Goal: Task Accomplishment & Management: Complete application form

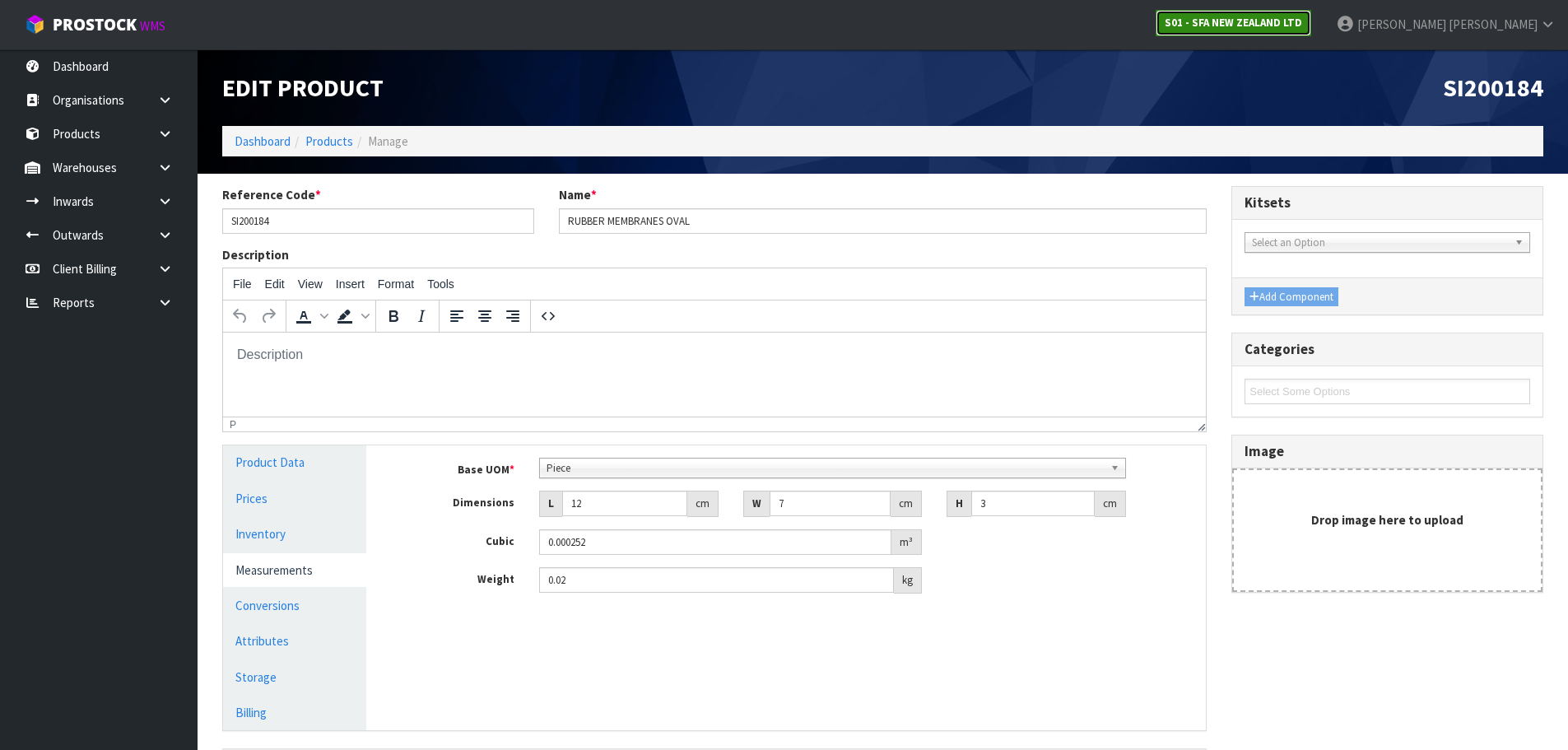
click at [1312, 12] on link "S01 - SFA NEW ZEALAND LTD" at bounding box center [1234, 23] width 156 height 26
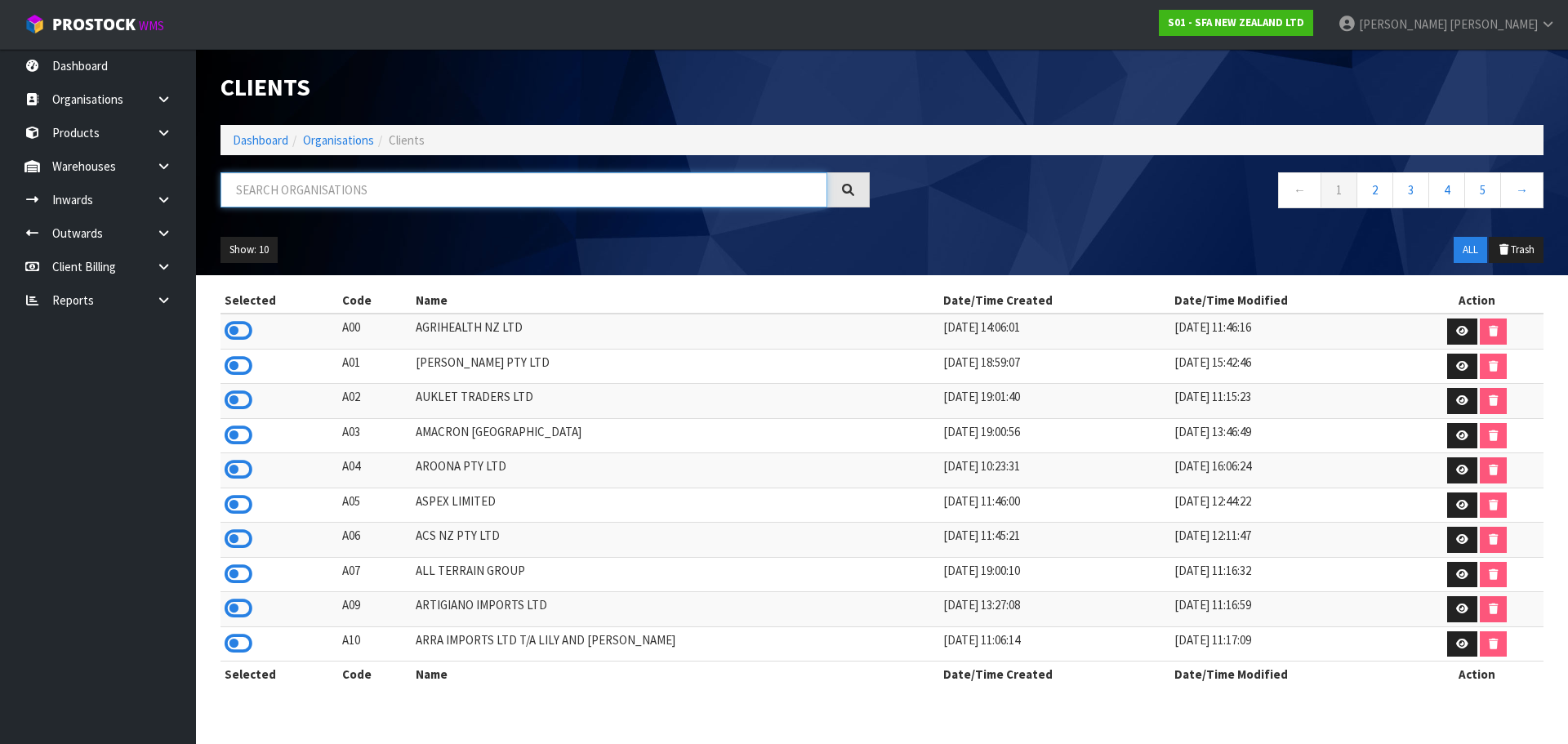
click at [525, 196] on input "text" at bounding box center [524, 190] width 607 height 35
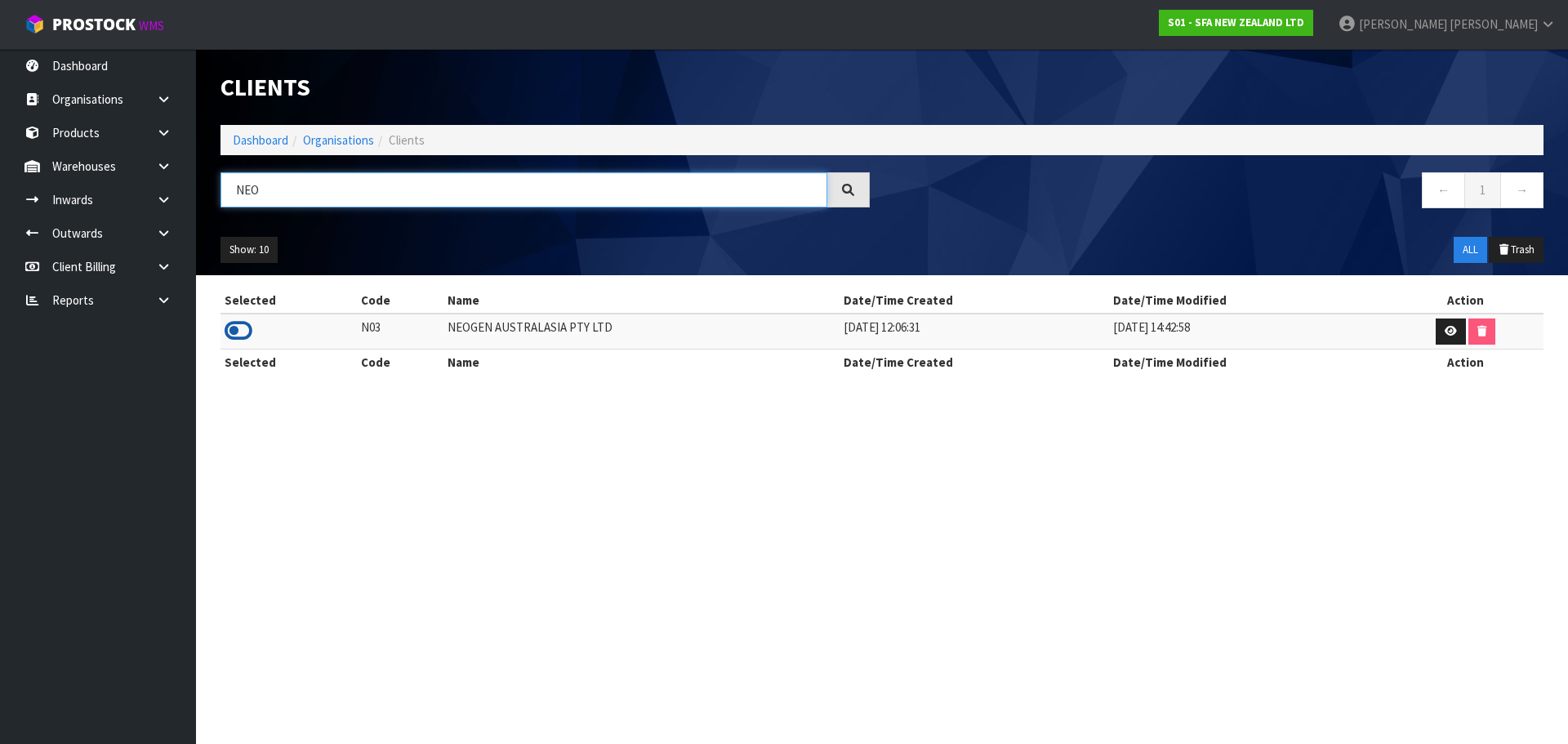
type input "NEO"
click at [240, 326] on icon at bounding box center [238, 331] width 27 height 25
click at [158, 176] on link at bounding box center [169, 166] width 52 height 34
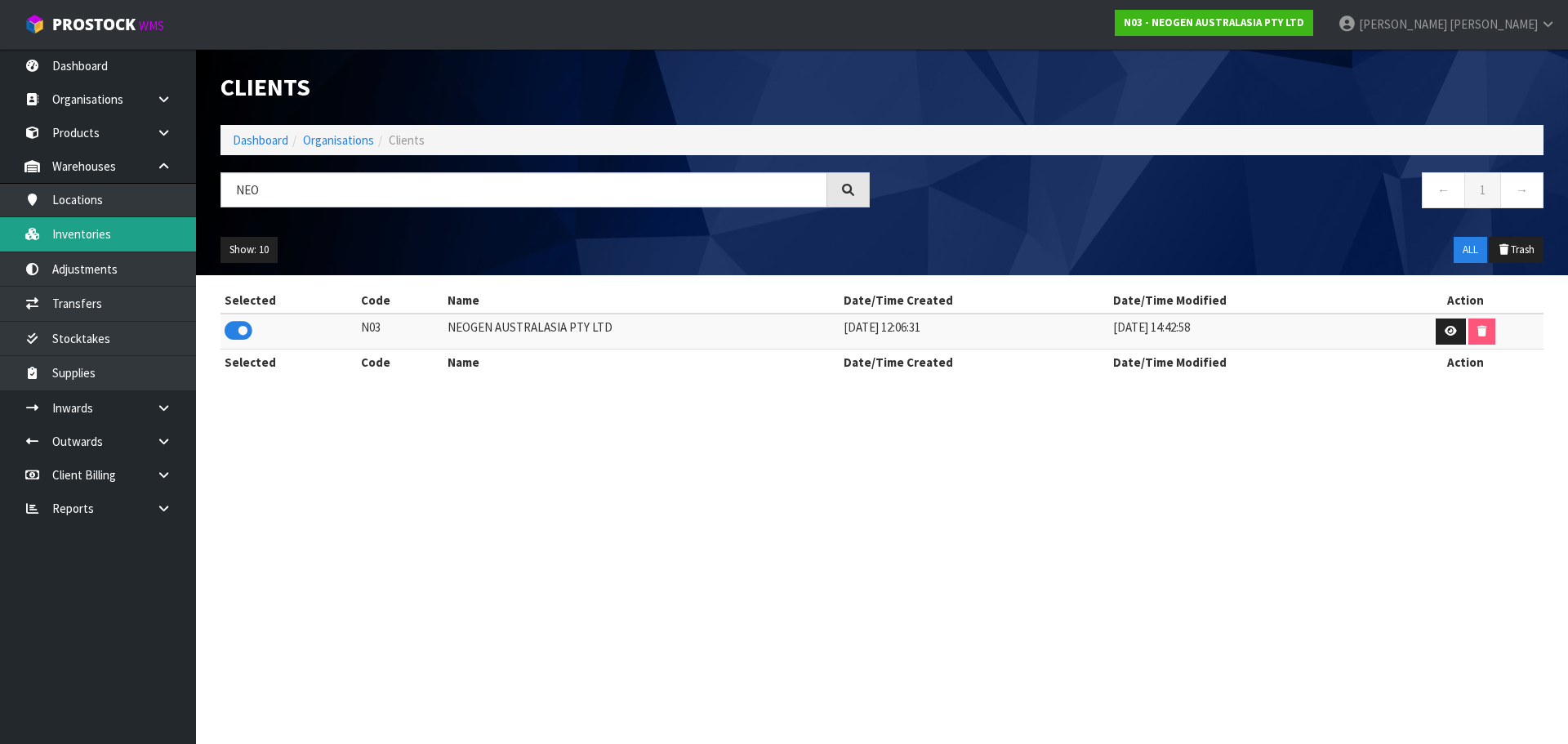
click at [116, 239] on link "Inventories" at bounding box center [98, 234] width 196 height 34
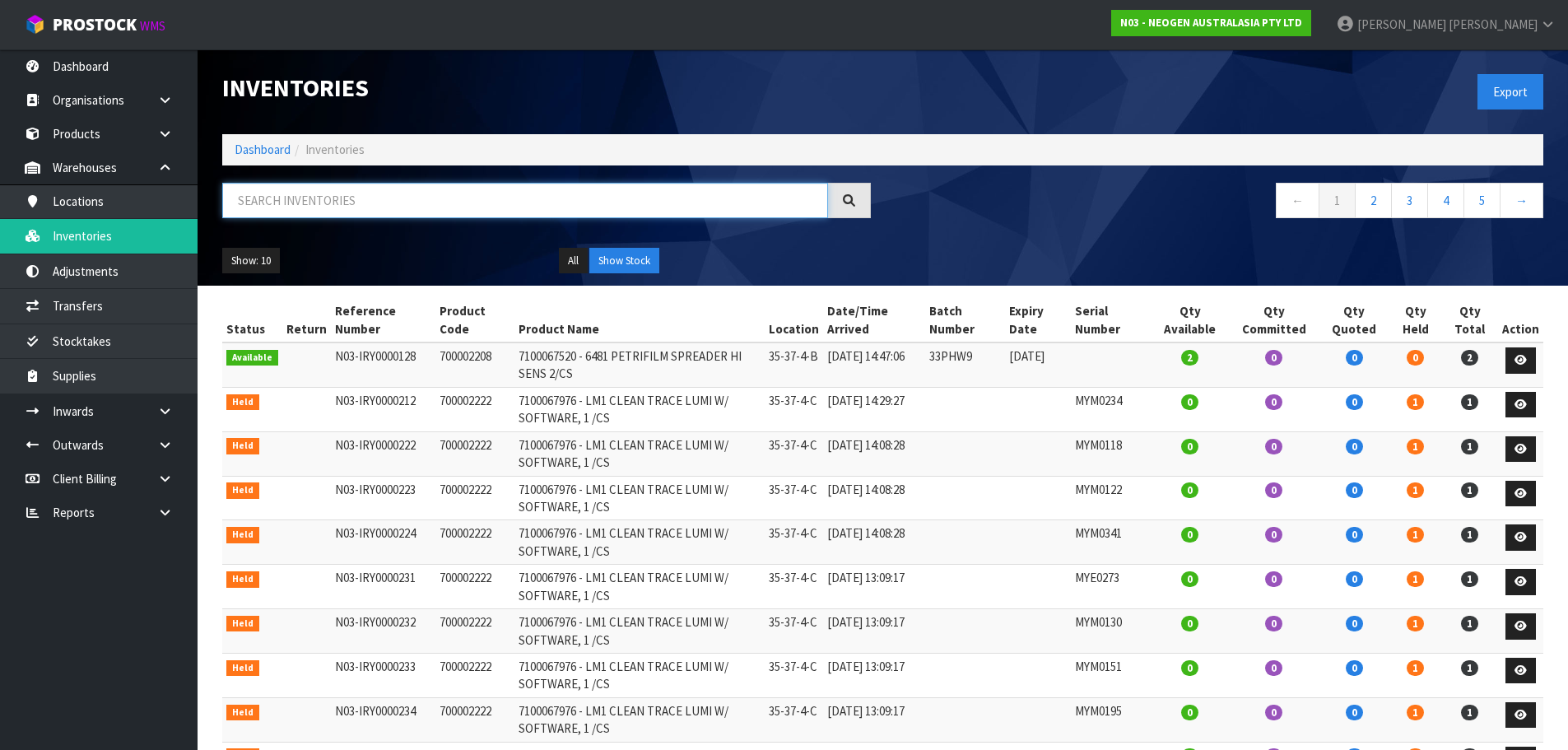
click at [289, 194] on input "text" at bounding box center [526, 200] width 606 height 36
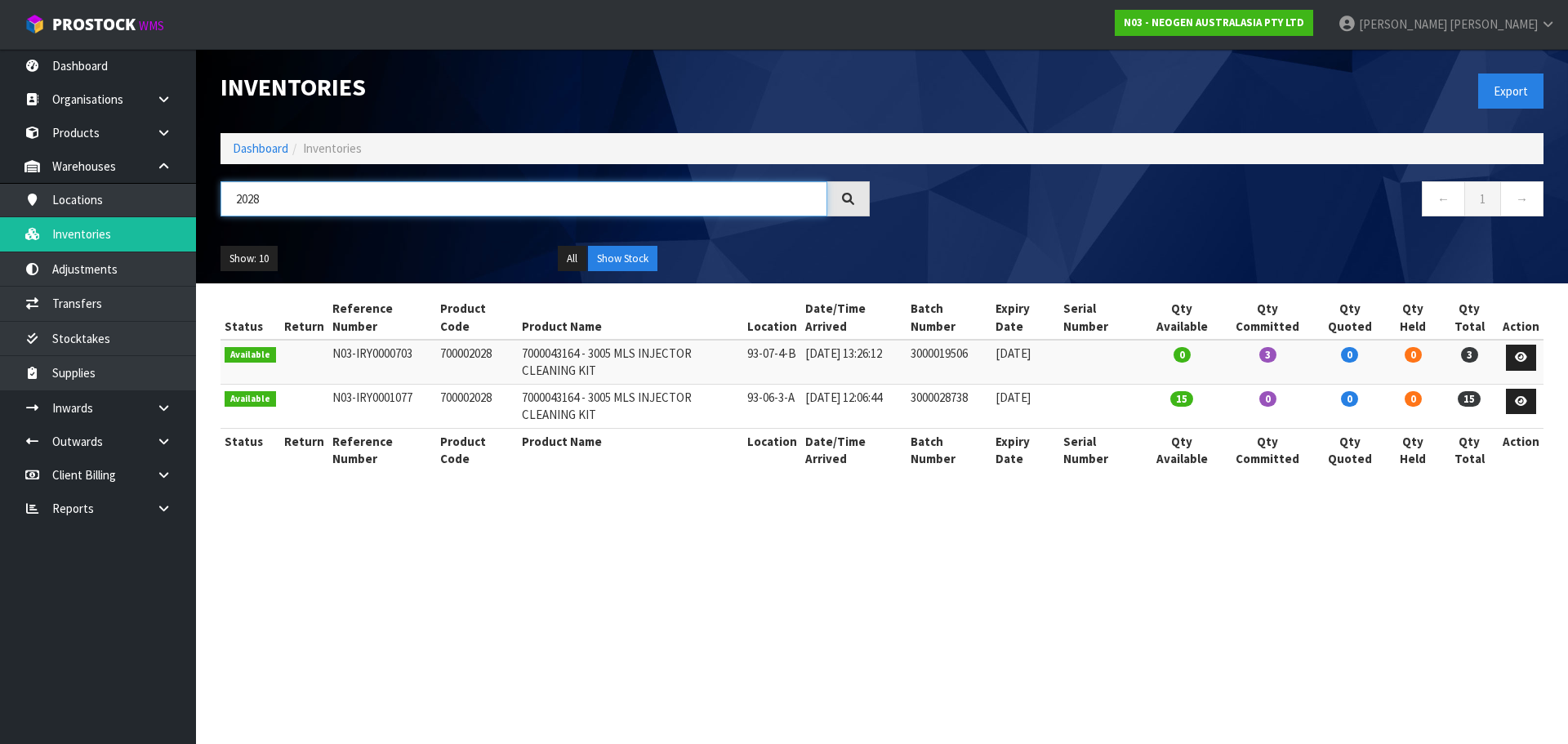
type input "2028"
click at [464, 356] on td "700002028" at bounding box center [477, 362] width 82 height 44
copy td "700002028"
drag, startPoint x: 185, startPoint y: 395, endPoint x: 171, endPoint y: 413, distance: 22.8
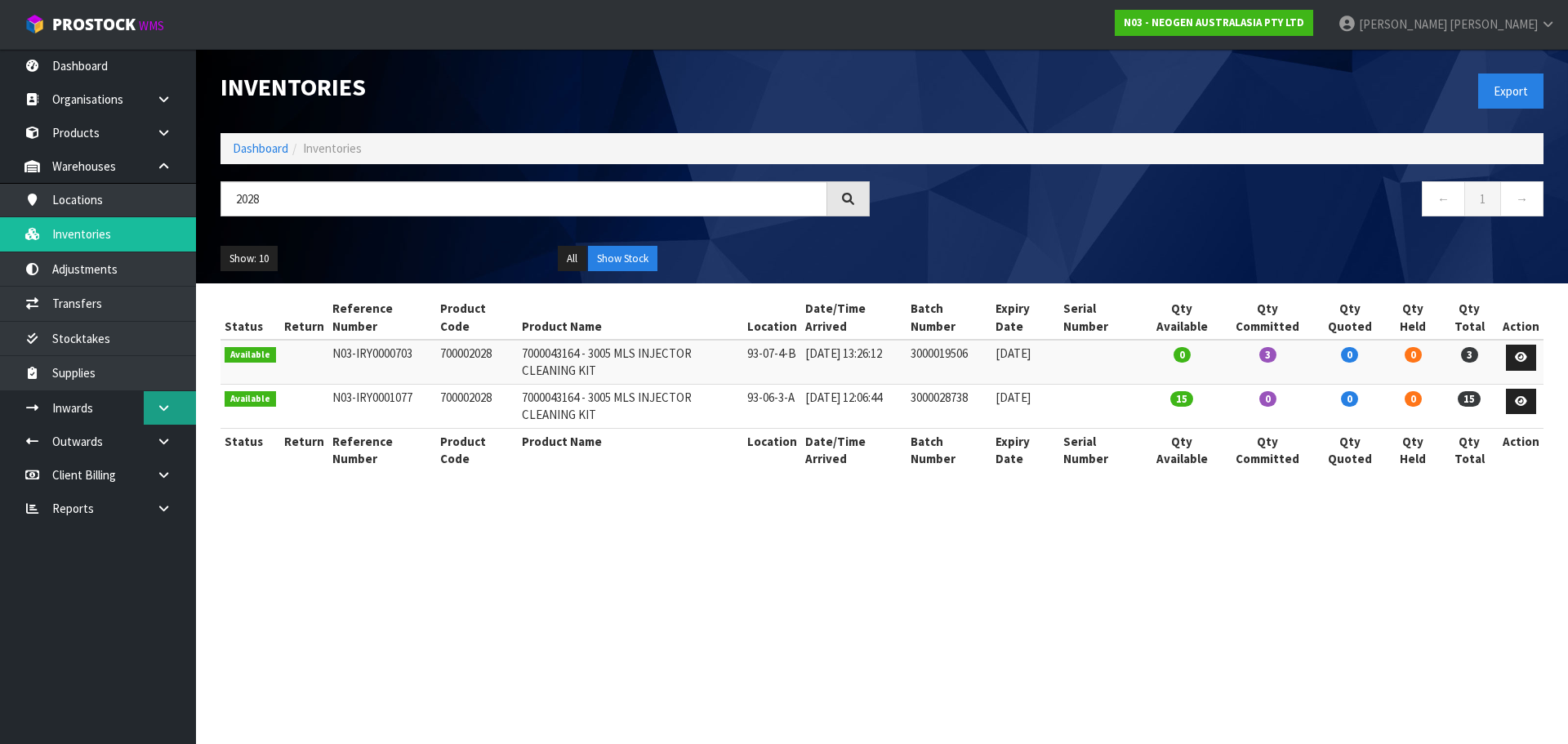
click at [185, 395] on link at bounding box center [169, 407] width 52 height 34
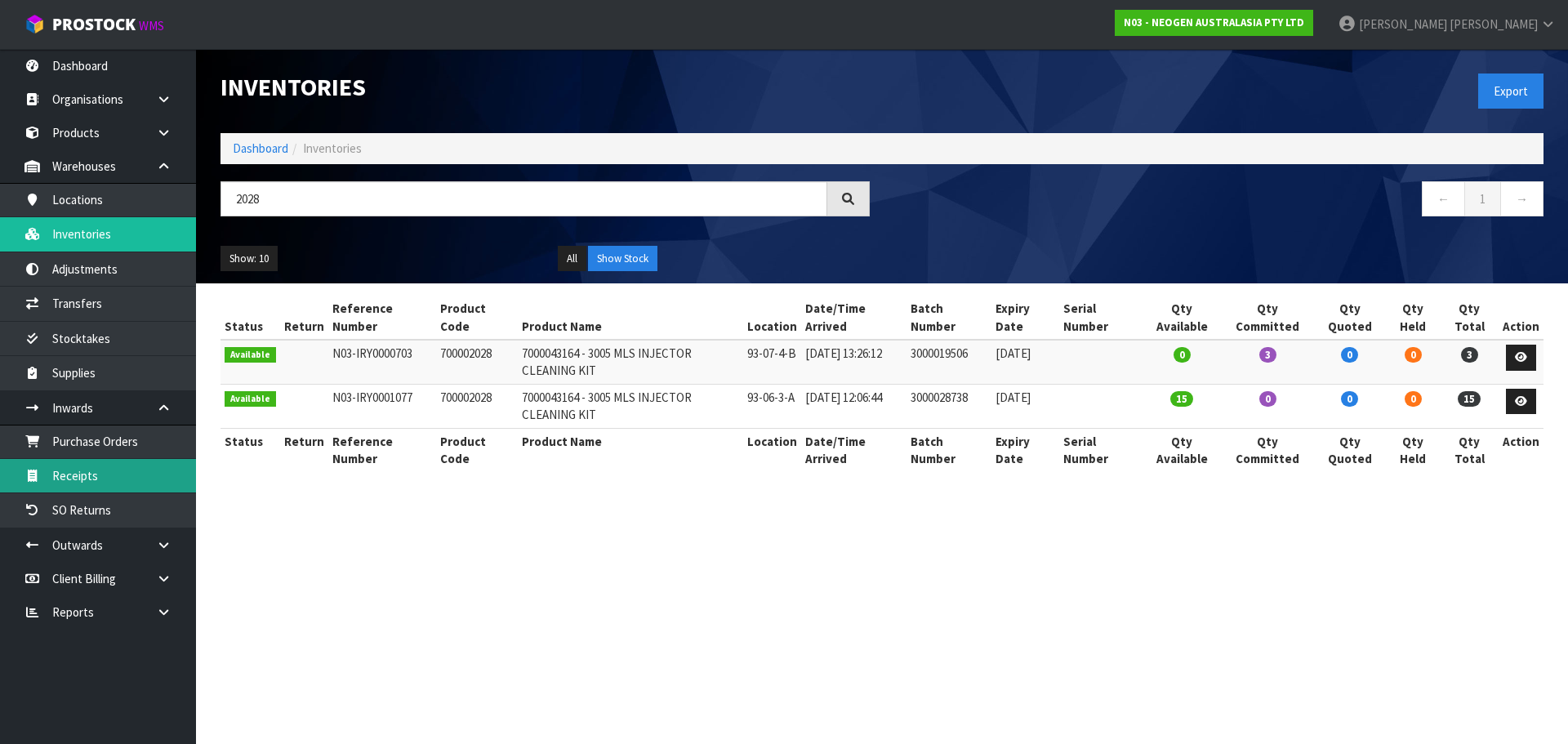
click at [83, 482] on link "Receipts" at bounding box center [98, 475] width 196 height 34
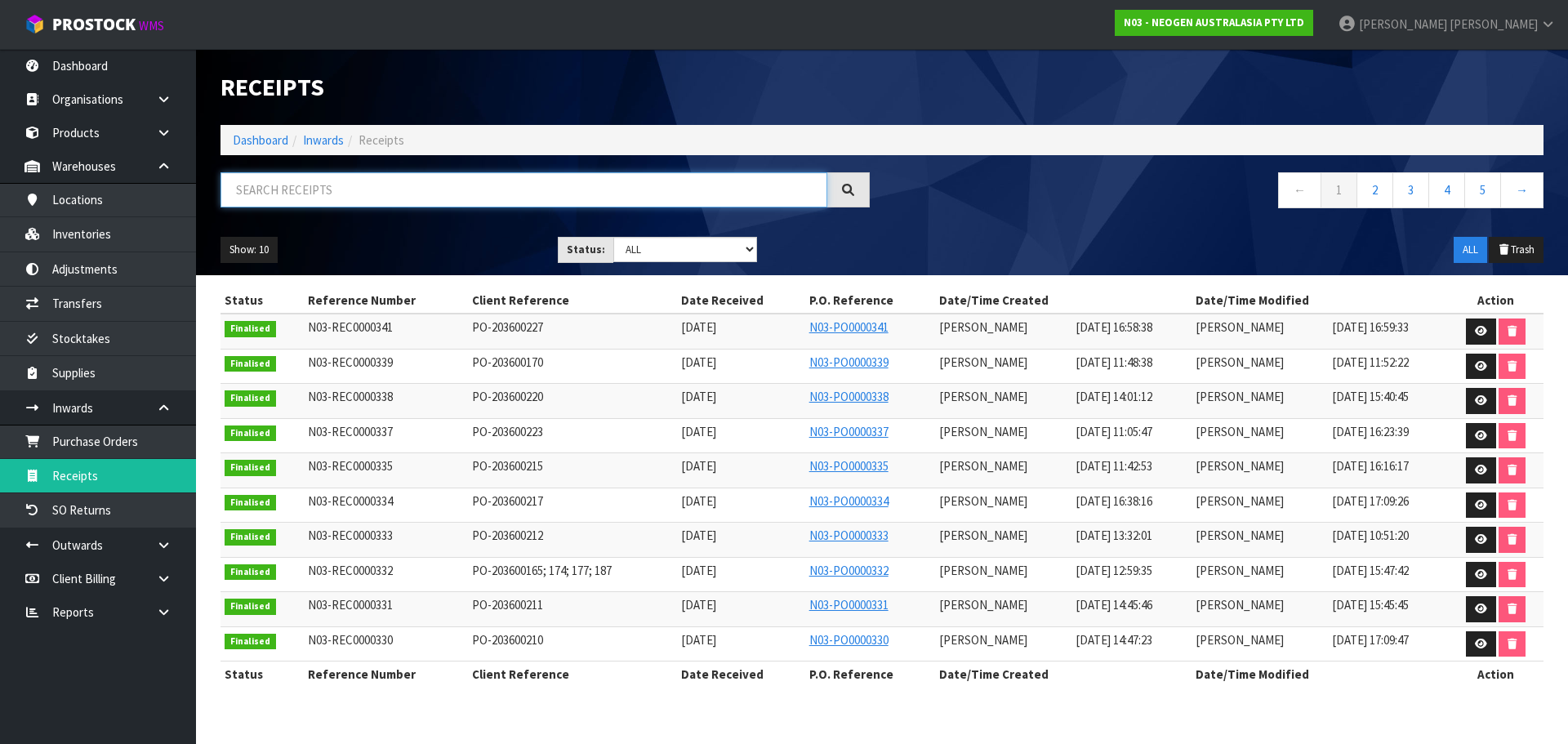
click at [328, 187] on input "text" at bounding box center [524, 190] width 607 height 35
click at [100, 309] on link "Transfers" at bounding box center [98, 303] width 196 height 34
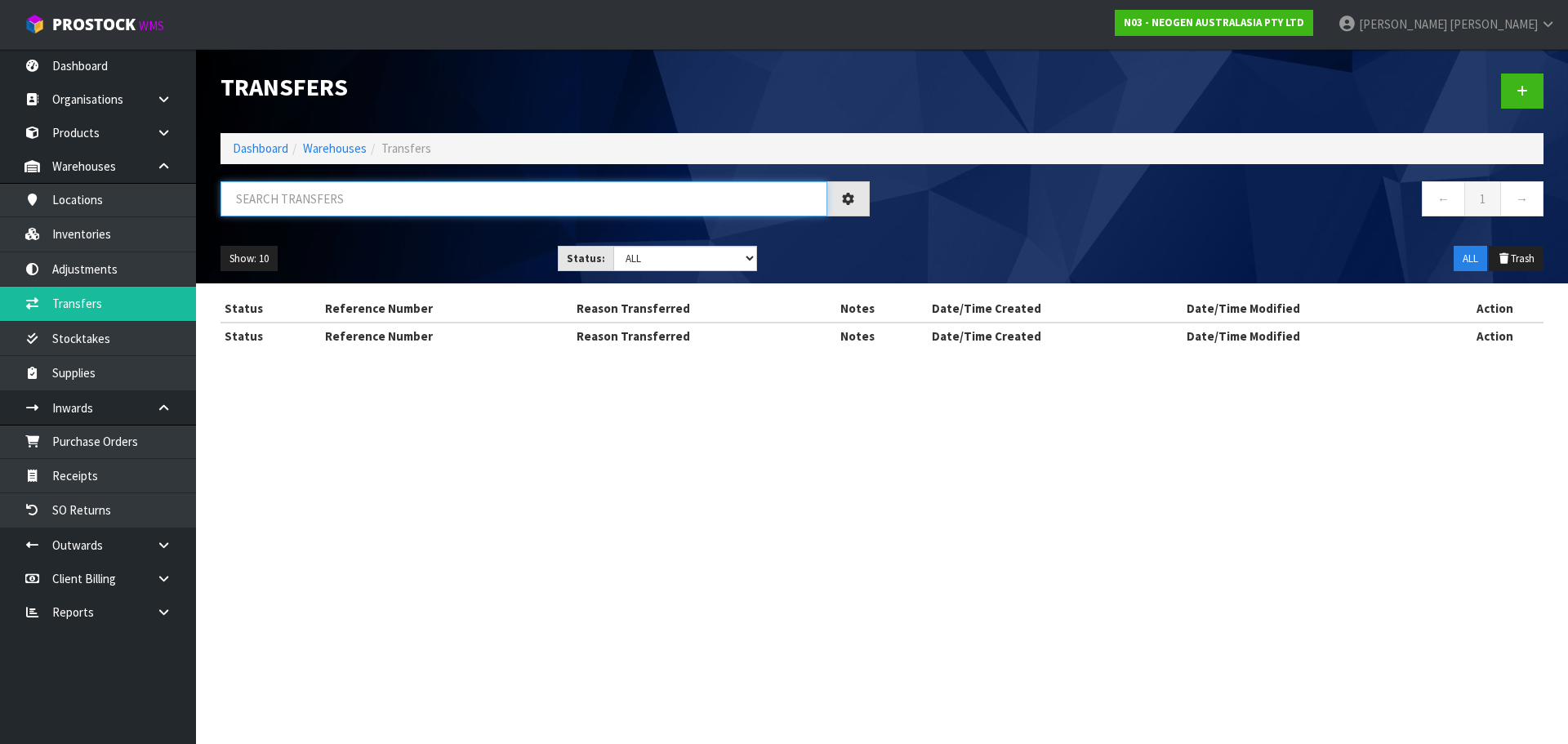
click at [360, 187] on input "text" at bounding box center [524, 198] width 607 height 35
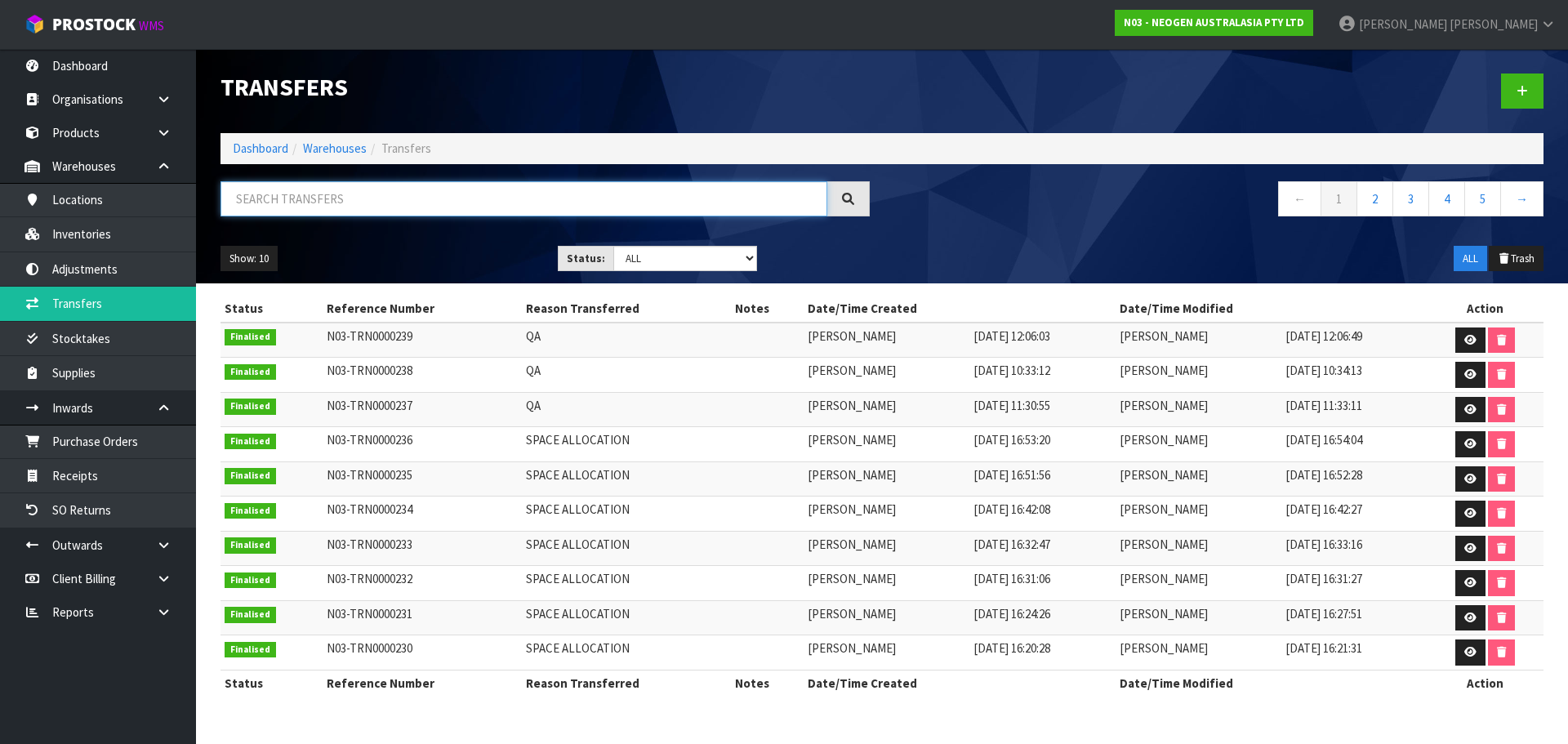
paste input "700002028"
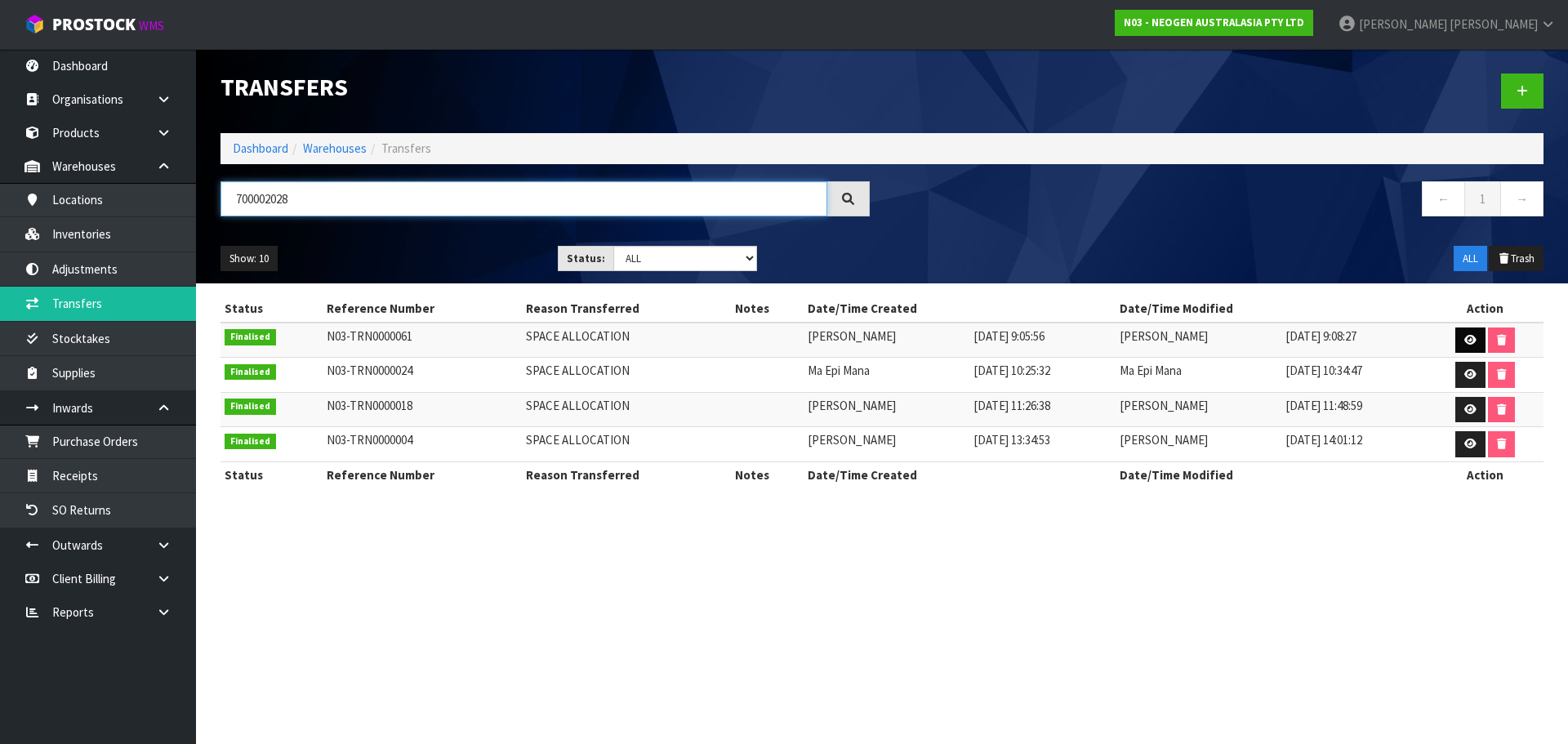
type input "700002028"
click at [1478, 341] on link at bounding box center [1469, 340] width 30 height 26
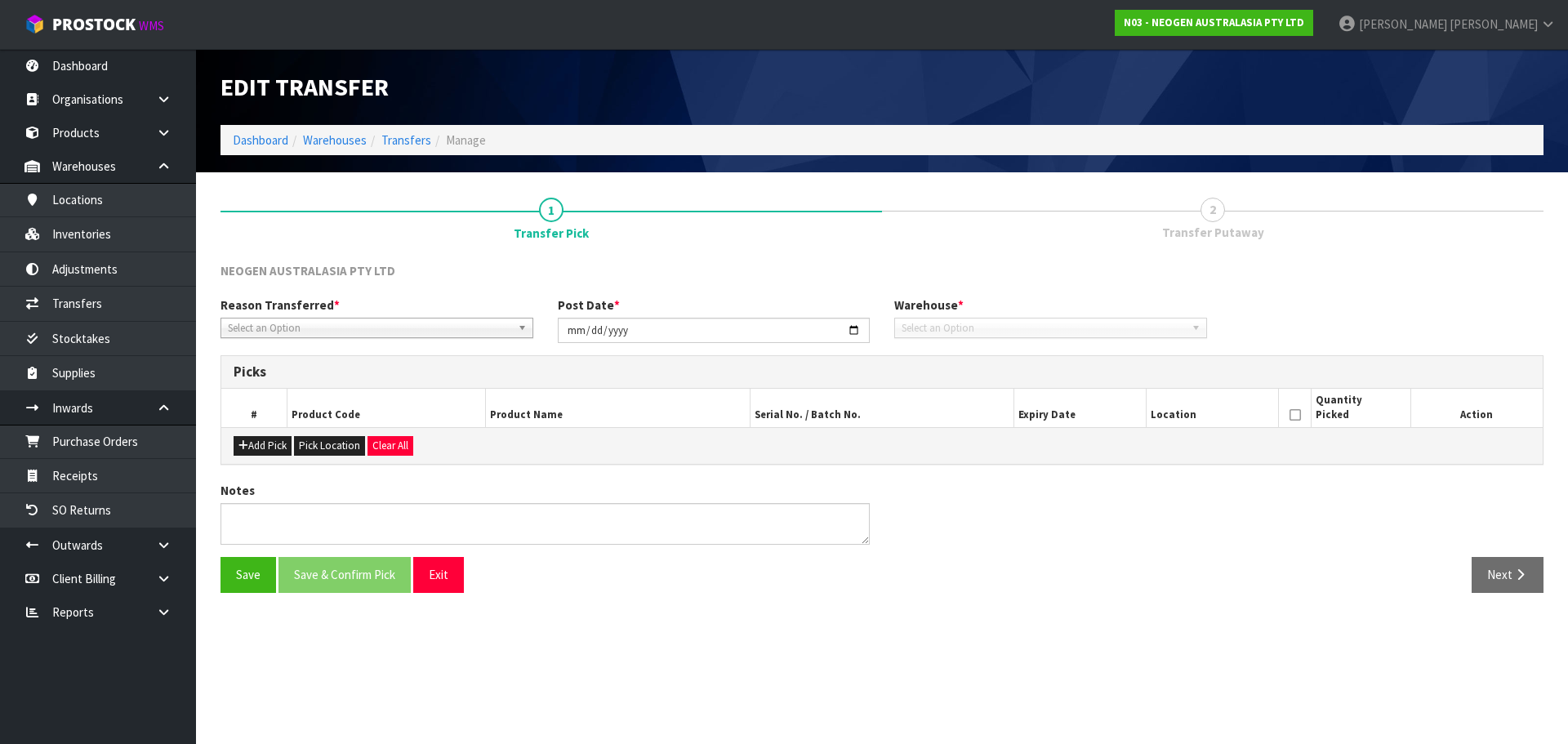
type input "[DATE]"
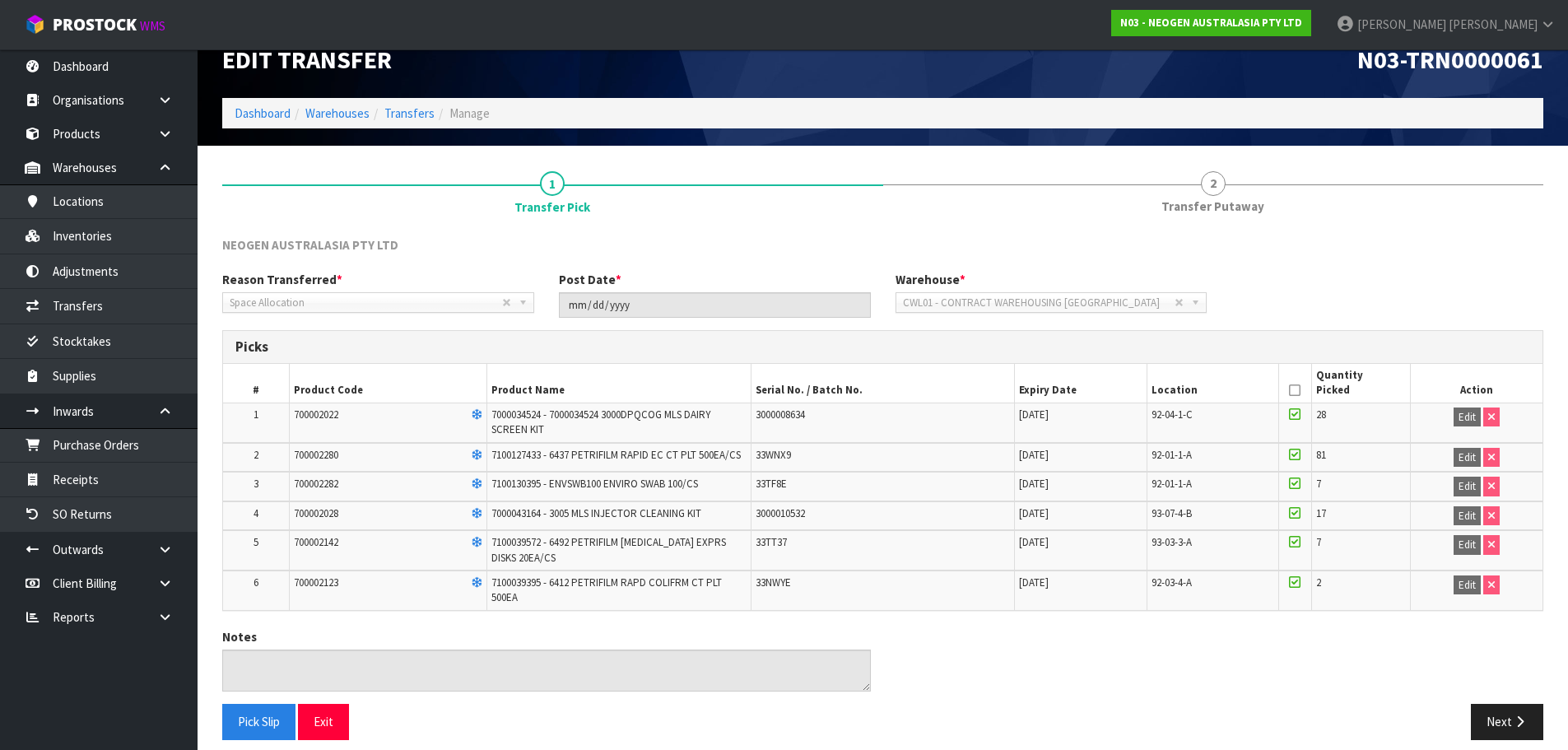
scroll to position [42, 0]
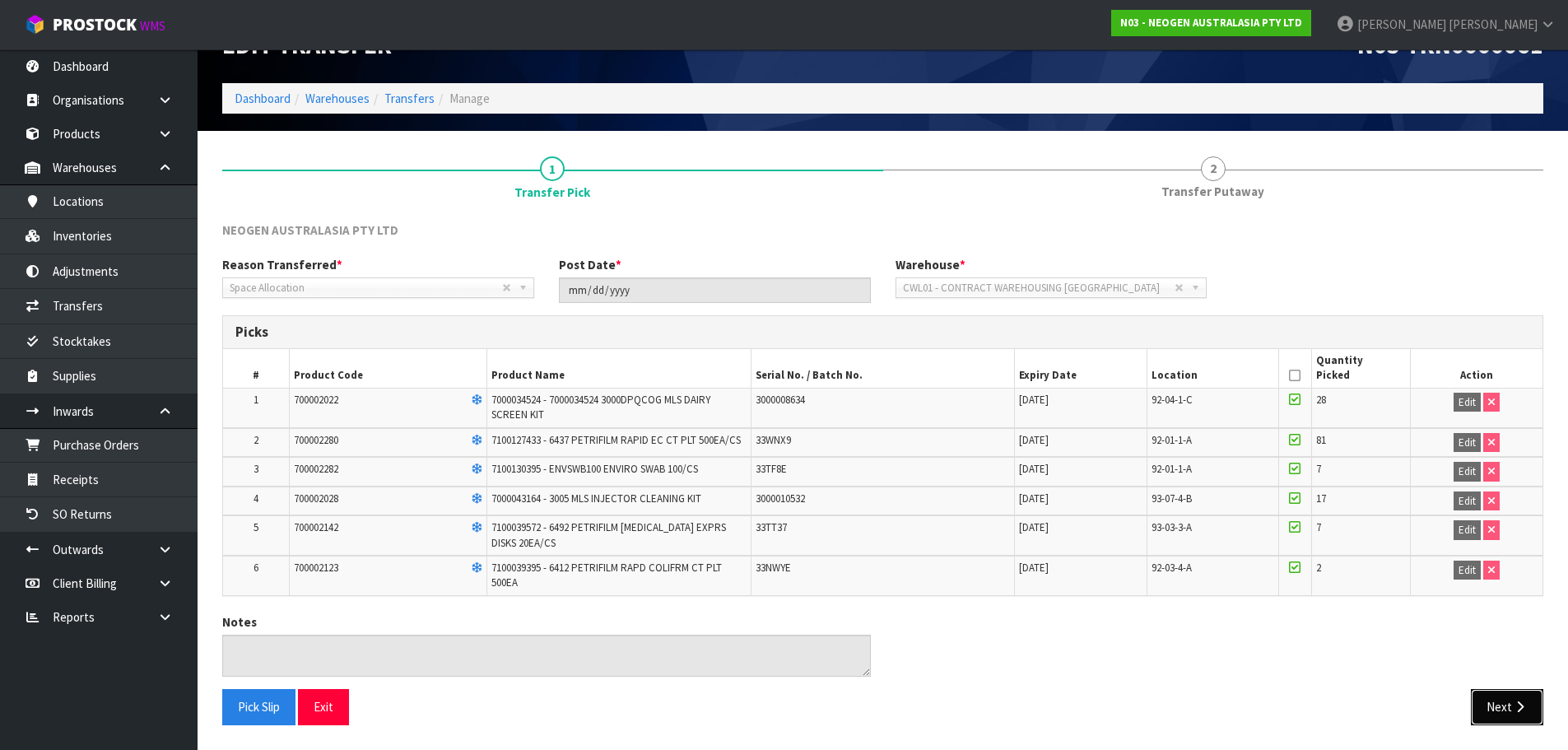
click at [1517, 719] on button "Next" at bounding box center [1507, 707] width 73 height 36
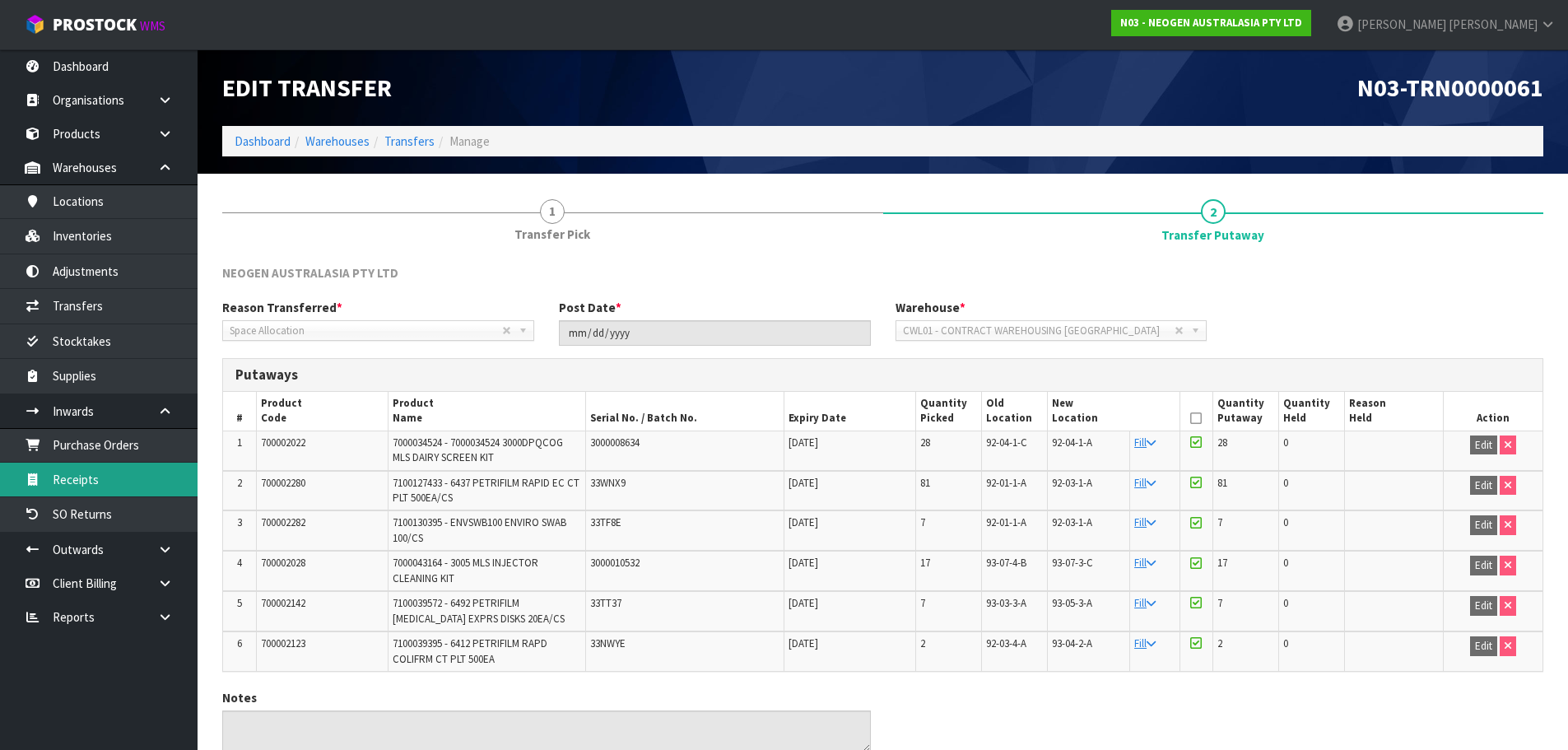
click at [87, 481] on link "Receipts" at bounding box center [99, 479] width 197 height 34
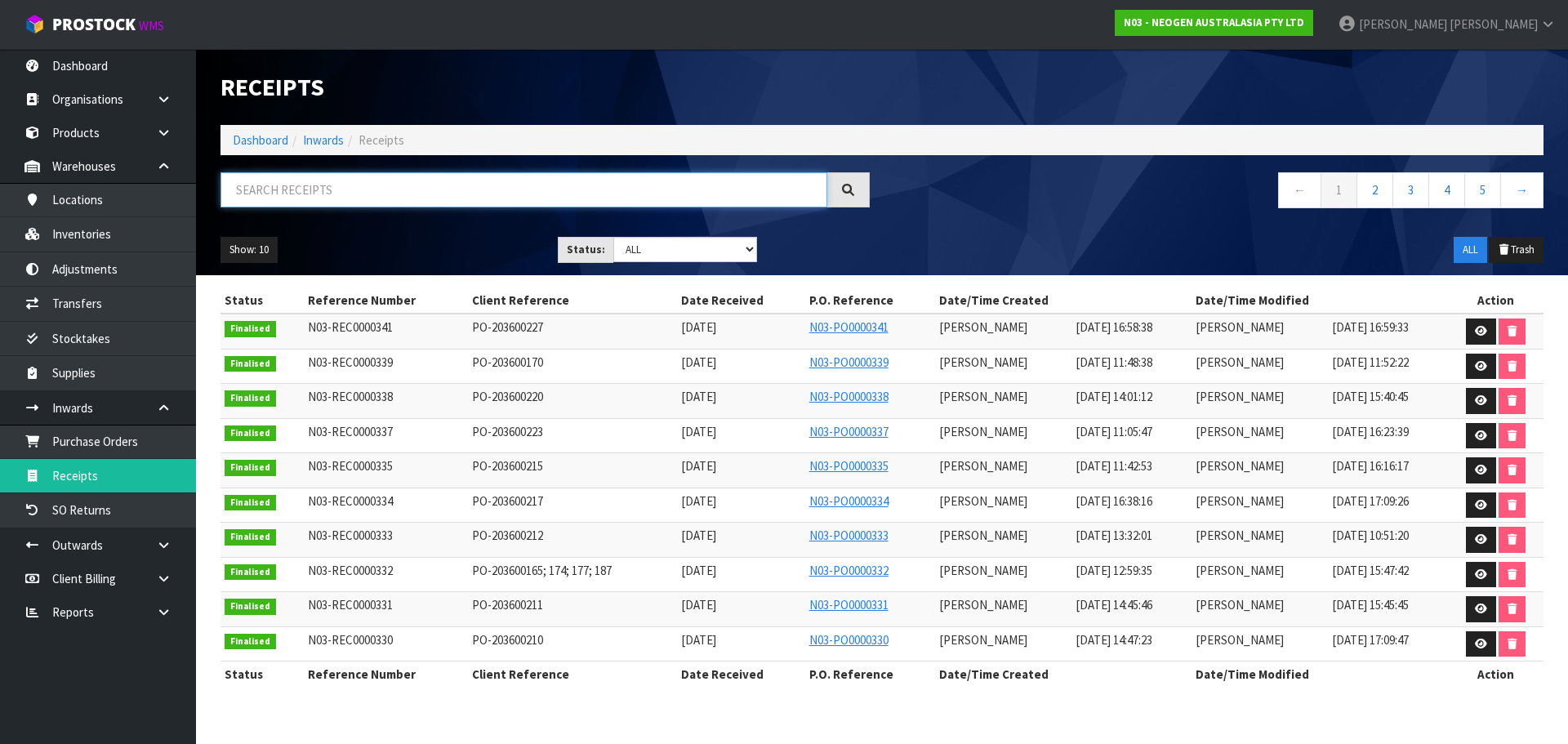
click at [343, 189] on input "text" at bounding box center [524, 190] width 607 height 35
paste input "700002028"
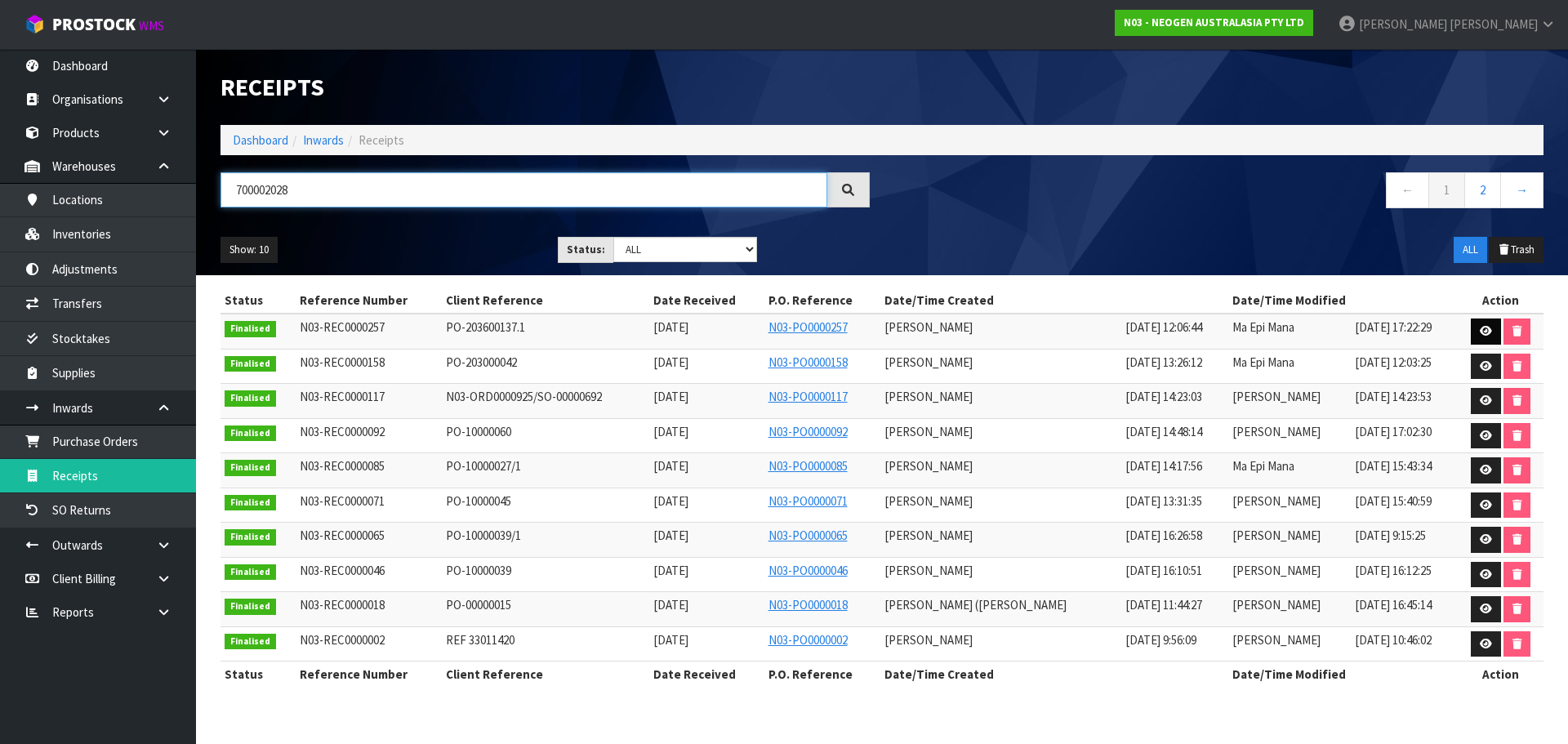
type input "700002028"
click at [1483, 325] on link at bounding box center [1486, 332] width 30 height 26
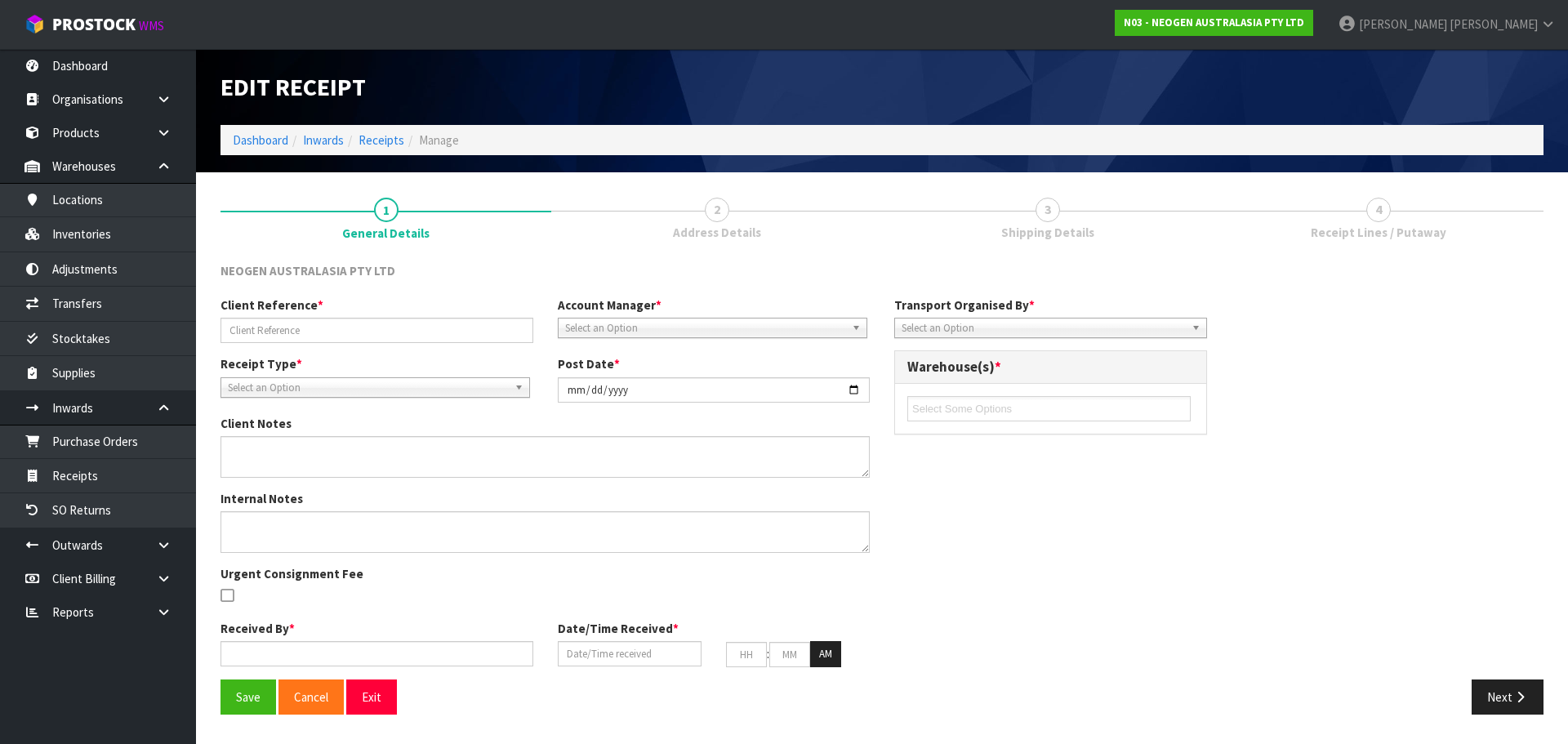
type input "PO-203600137.1"
type input "[DATE]"
type textarea "700005495 PUT ON HELD QA UNTIL TESTING CLEARANCE"
type input "[PERSON_NAME]"
type input "[DATE]"
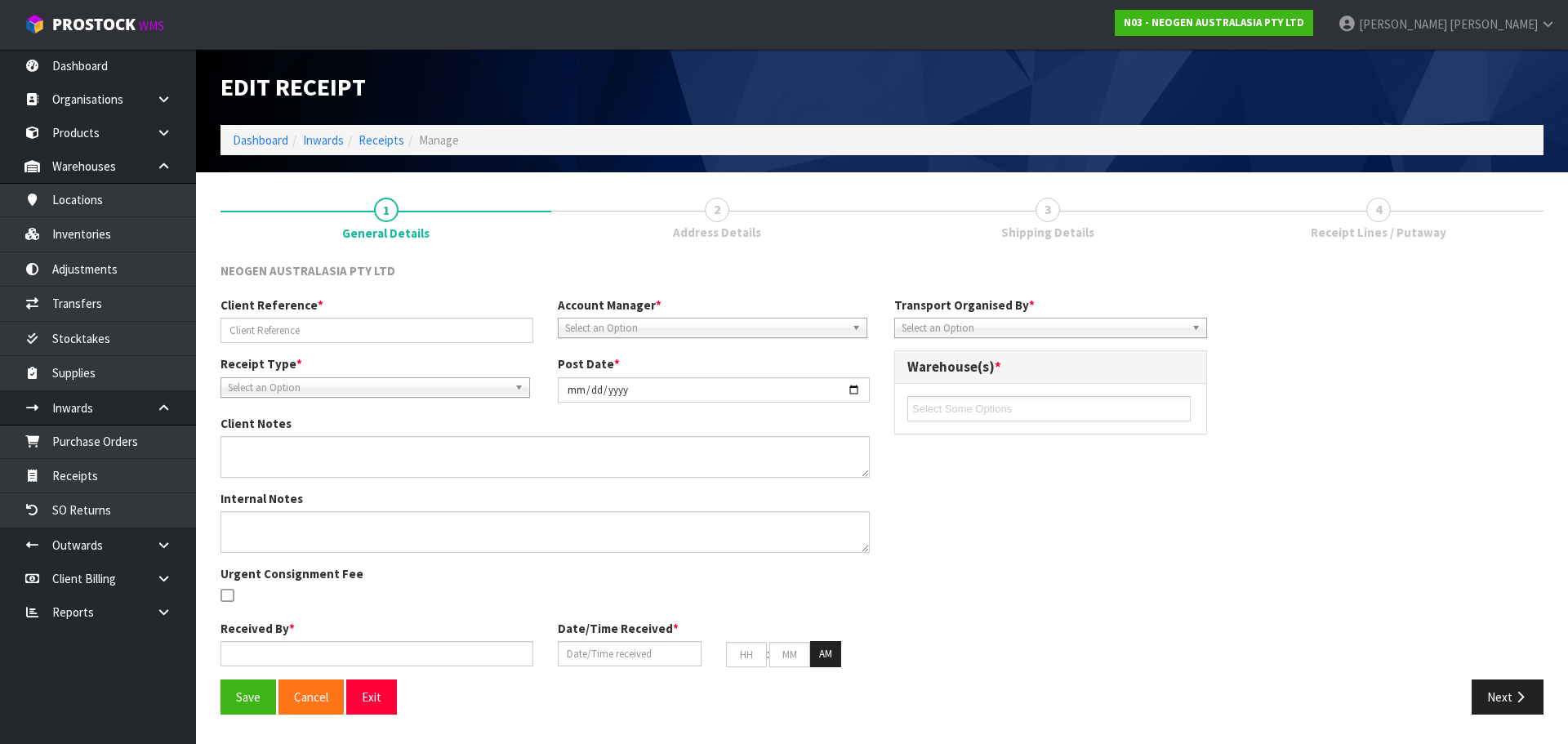
type input "12"
type input "06"
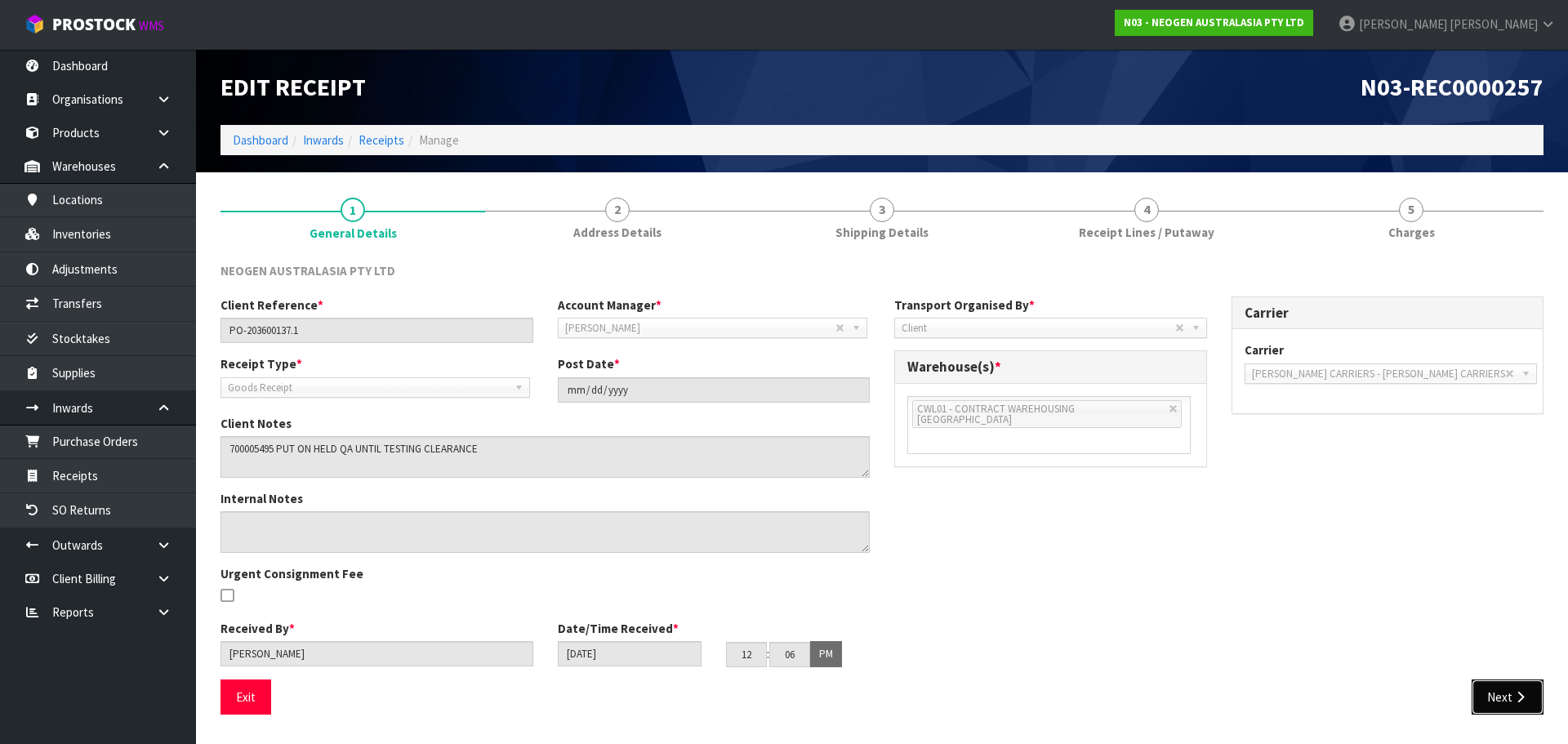
click at [1498, 690] on button "Next" at bounding box center [1508, 697] width 72 height 35
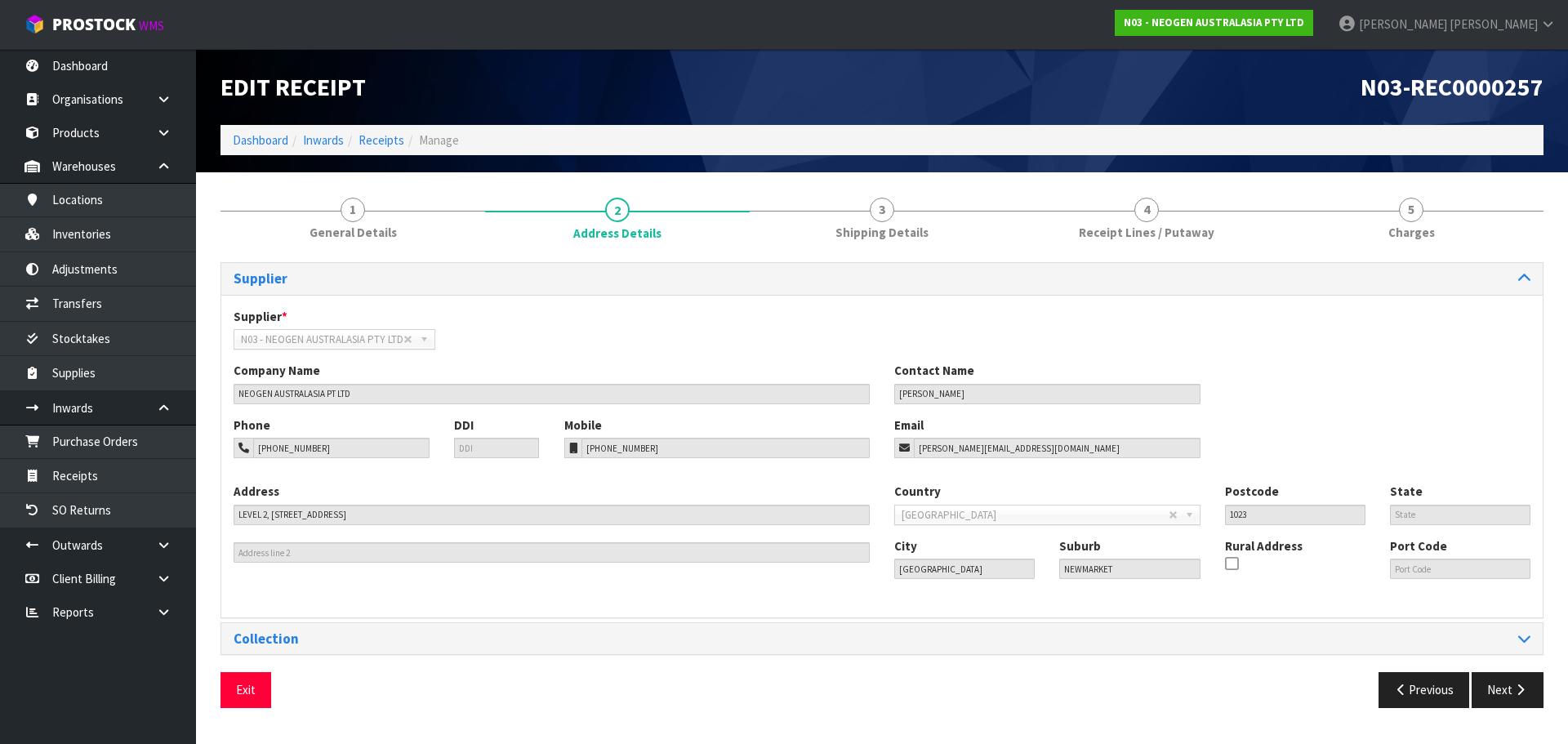
click at [1504, 664] on div "Supplier Supplier * A00 - AGRIHEALTH NZ LTD A01 - [PERSON_NAME] PTY LTD A02 - A…" at bounding box center [882, 491] width 1322 height 457
click at [1504, 689] on button "Next" at bounding box center [1508, 690] width 72 height 35
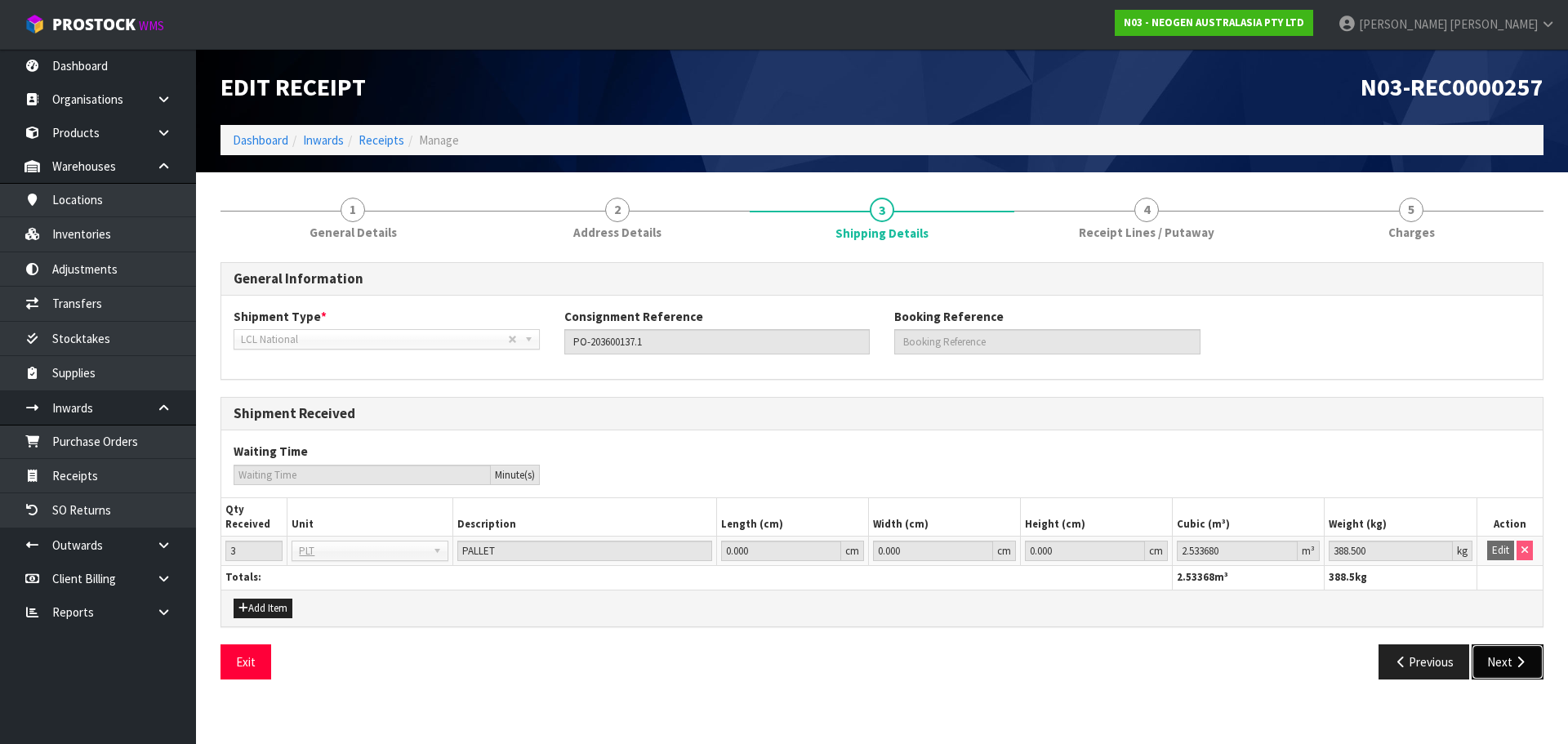
click at [1504, 665] on button "Next" at bounding box center [1508, 662] width 72 height 35
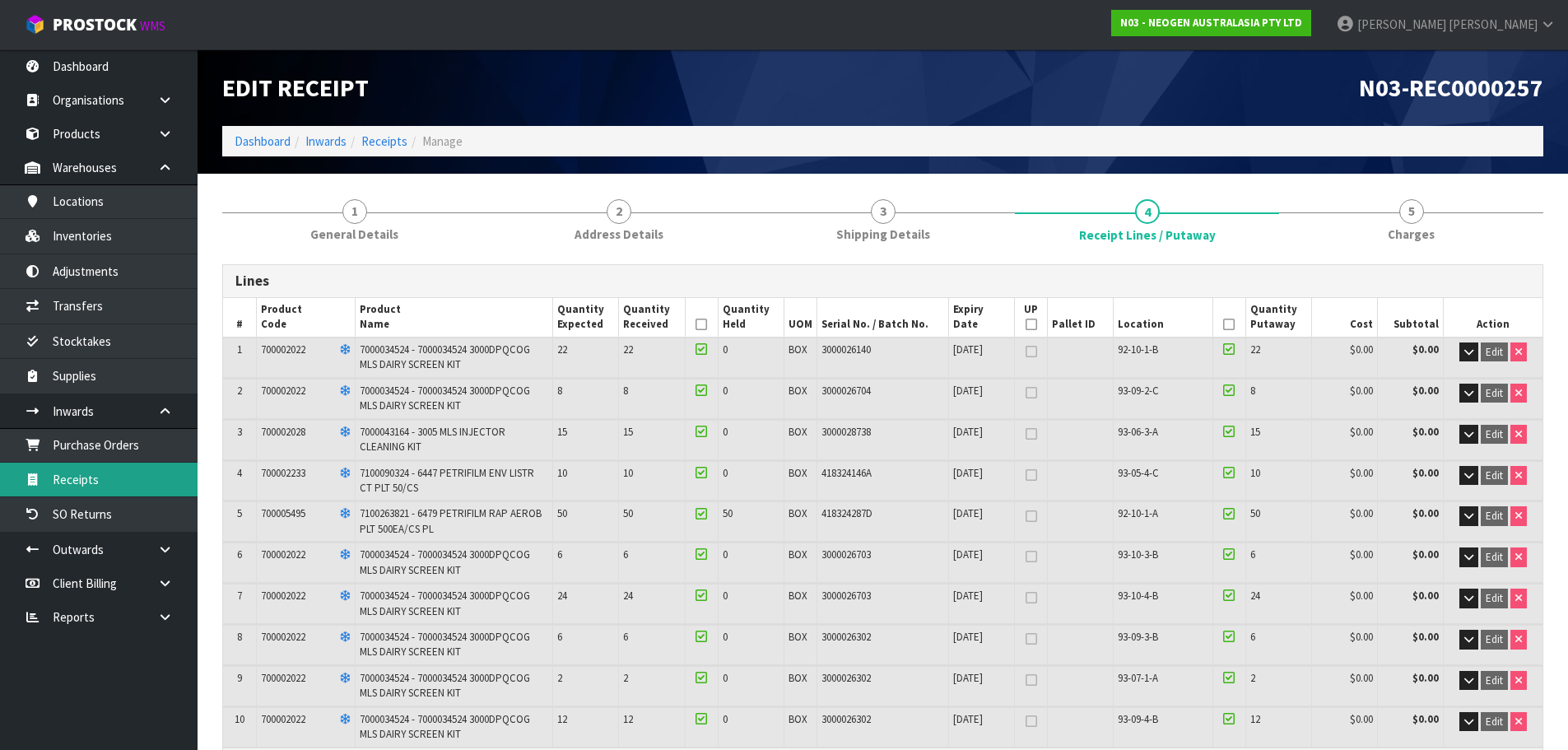
click at [134, 480] on link "Receipts" at bounding box center [99, 479] width 197 height 34
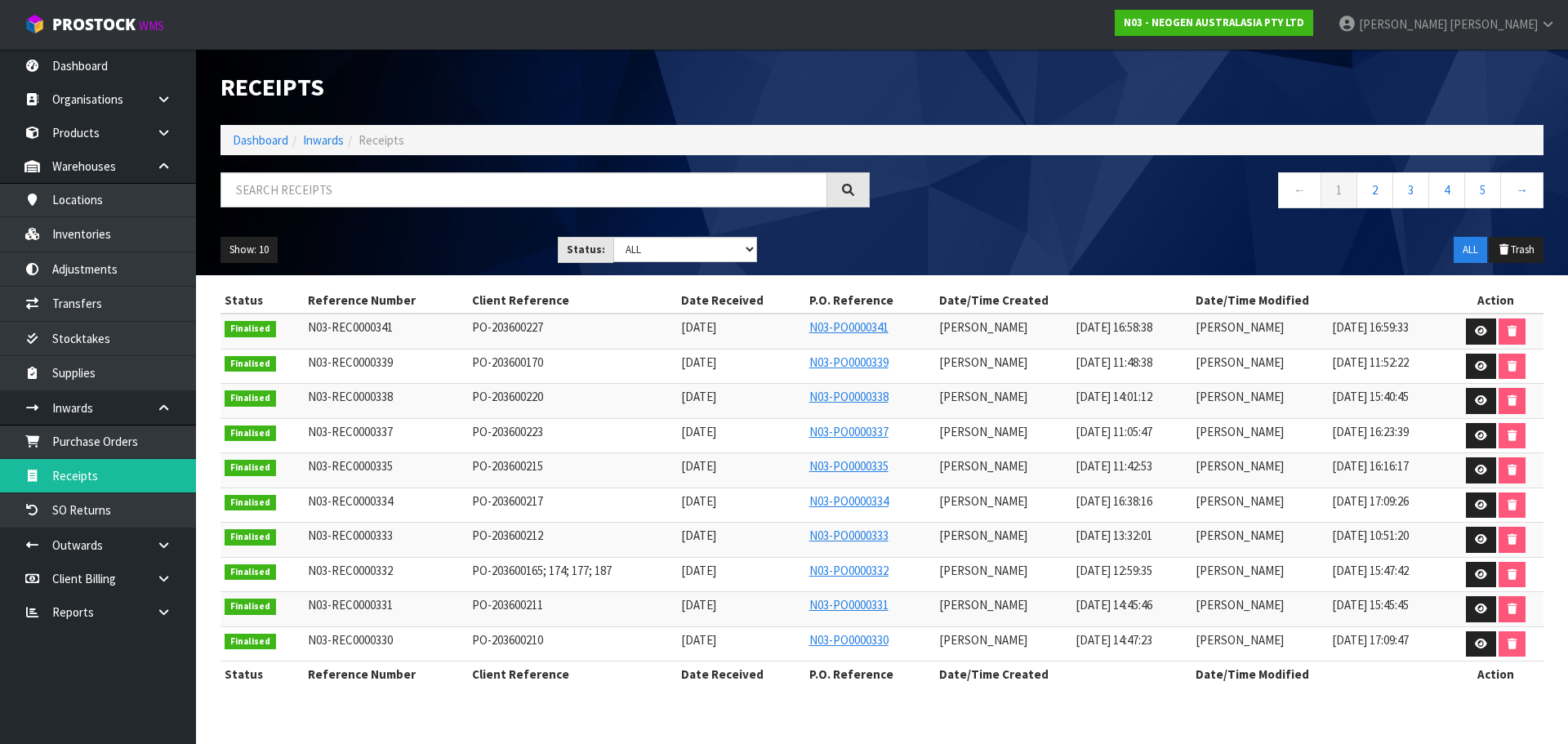
click at [372, 168] on div "Receipts Import Receipts Drop file here to import csv template Dashboard Inward…" at bounding box center [881, 162] width 1347 height 226
click at [359, 187] on input "text" at bounding box center [524, 190] width 607 height 35
paste input "700002028"
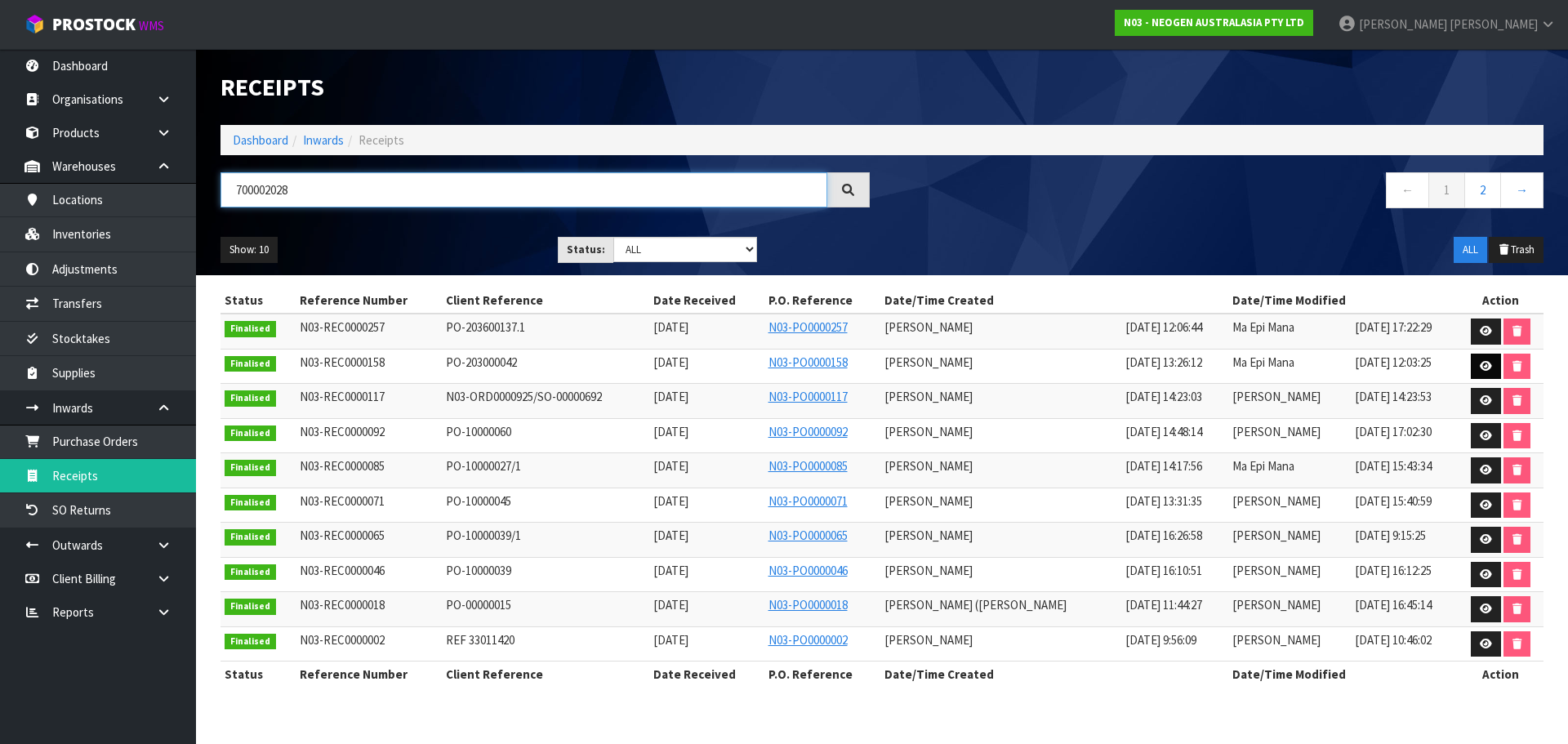
type input "700002028"
click at [1485, 368] on icon at bounding box center [1486, 366] width 12 height 10
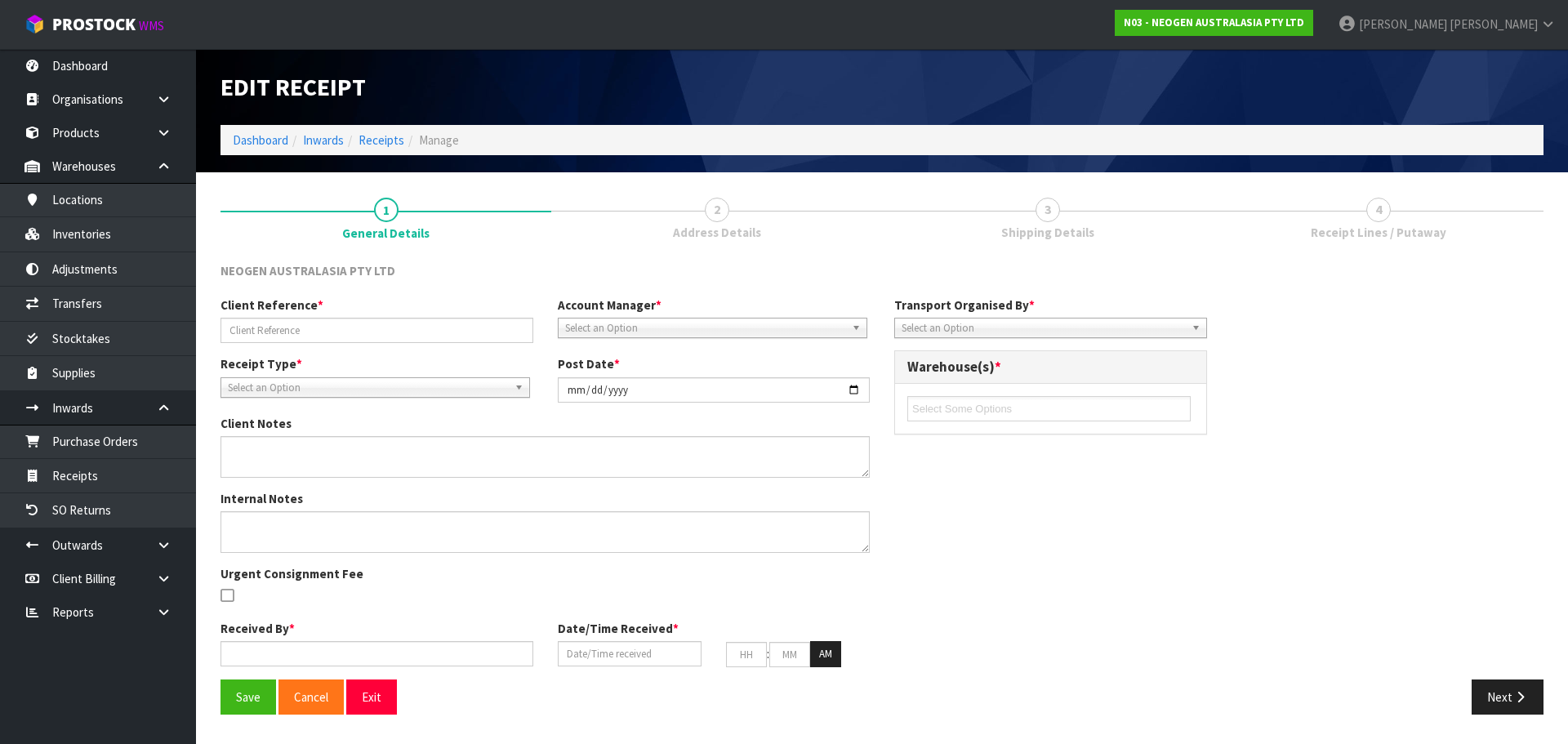
type input "PO-203000042"
type input "[DATE]"
type input "Ma Epi Mana"
type input "[DATE]"
type input "01"
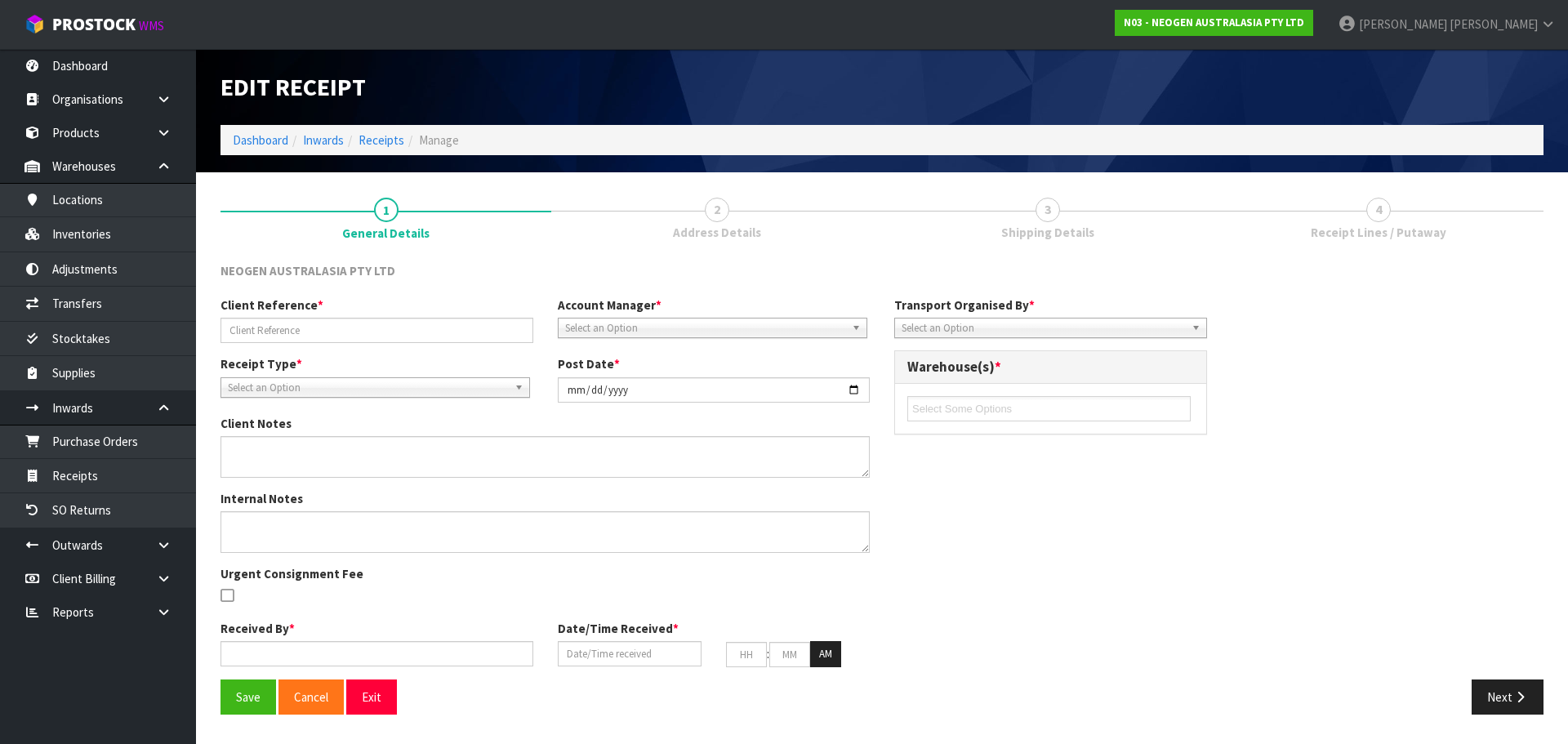
type input "26"
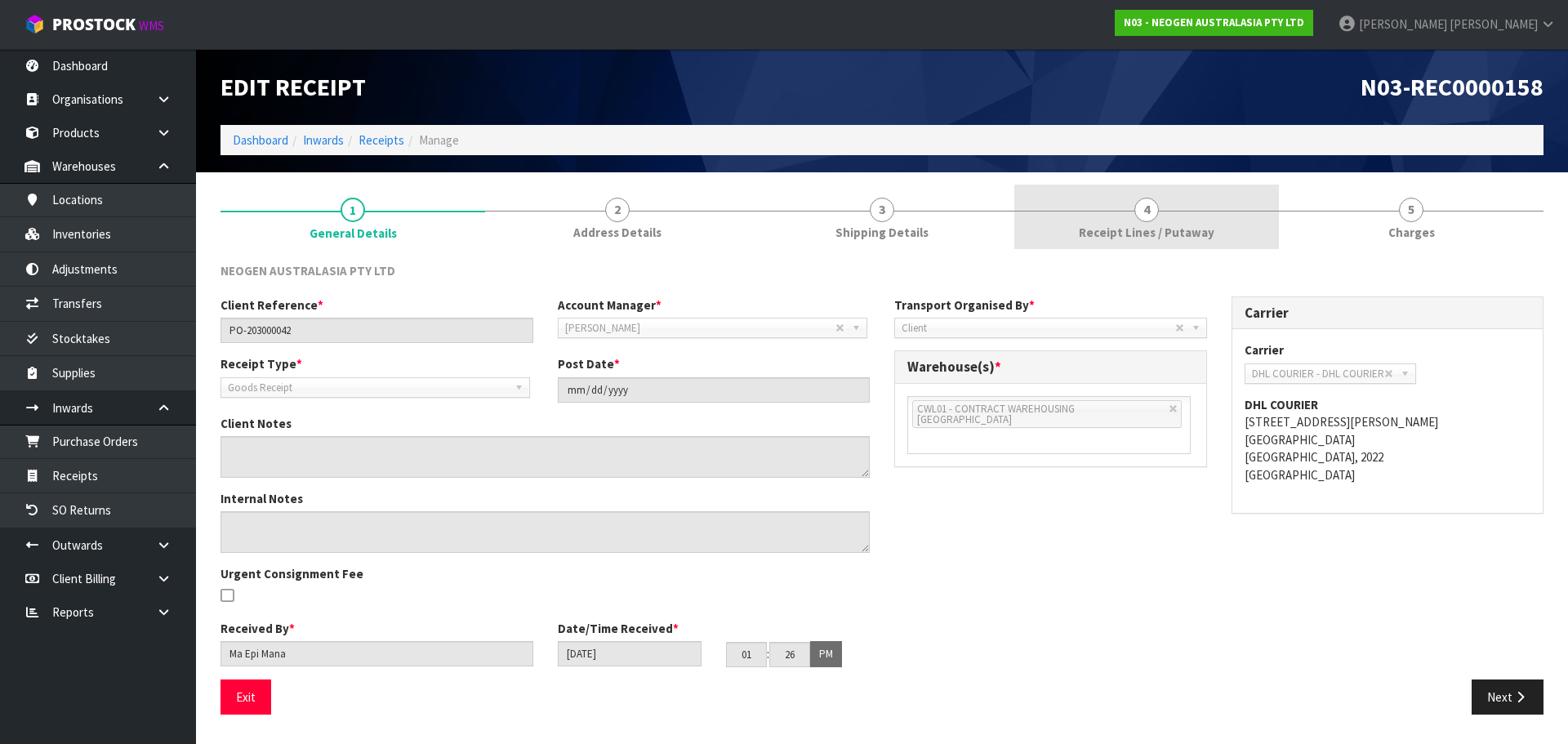
click at [1135, 227] on span "Receipt Lines / Putaway" at bounding box center [1146, 233] width 136 height 17
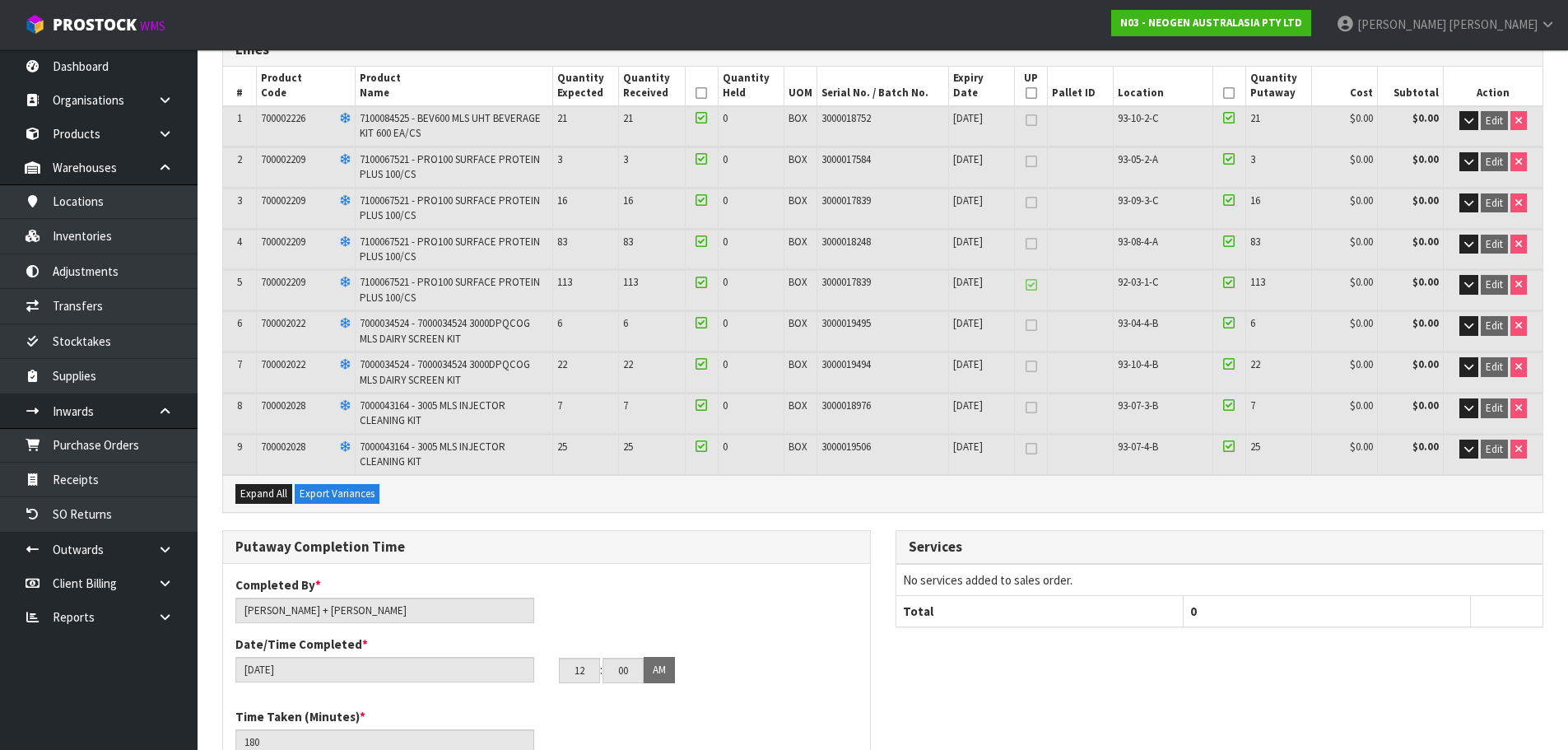
scroll to position [178, 0]
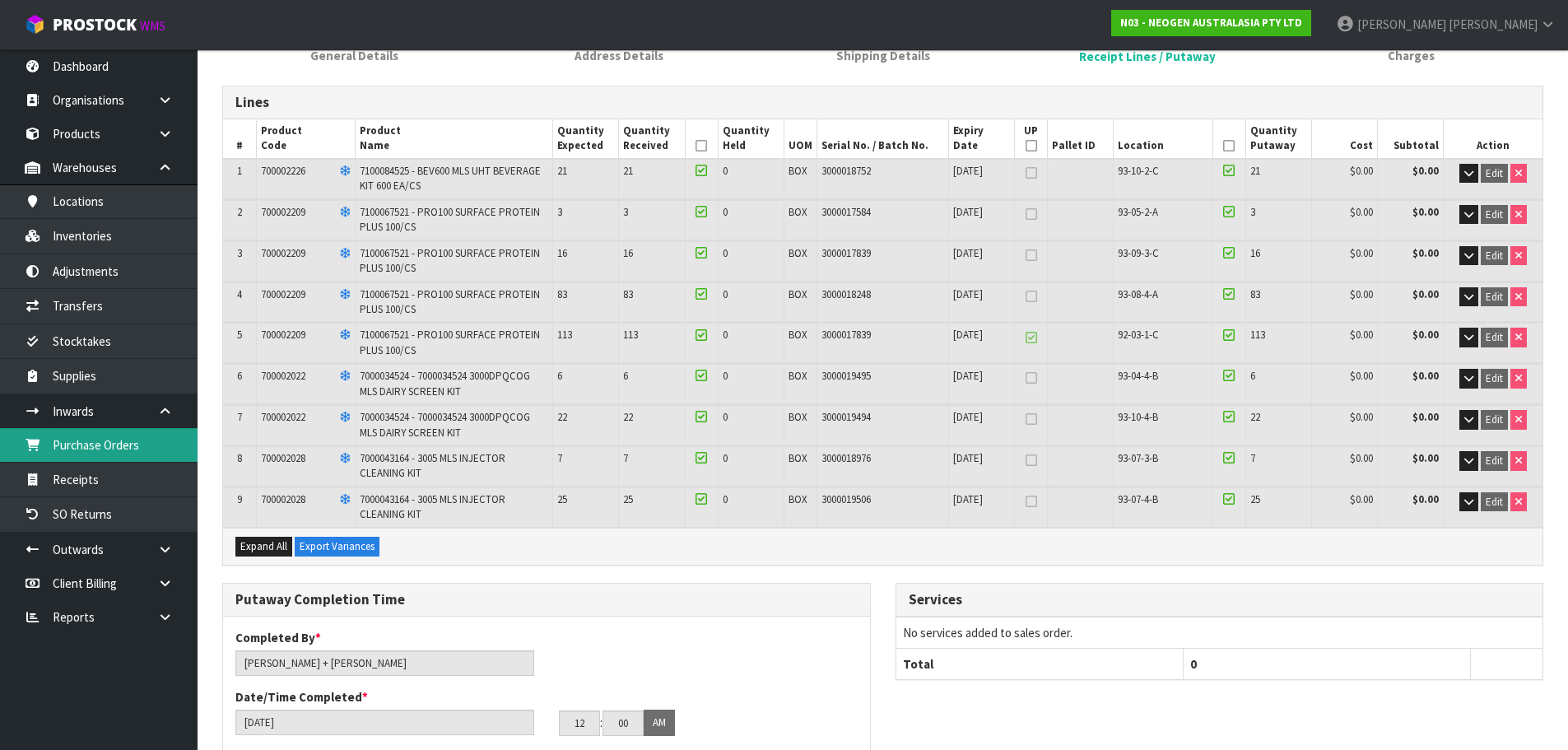
click at [141, 446] on link "Purchase Orders" at bounding box center [99, 444] width 197 height 34
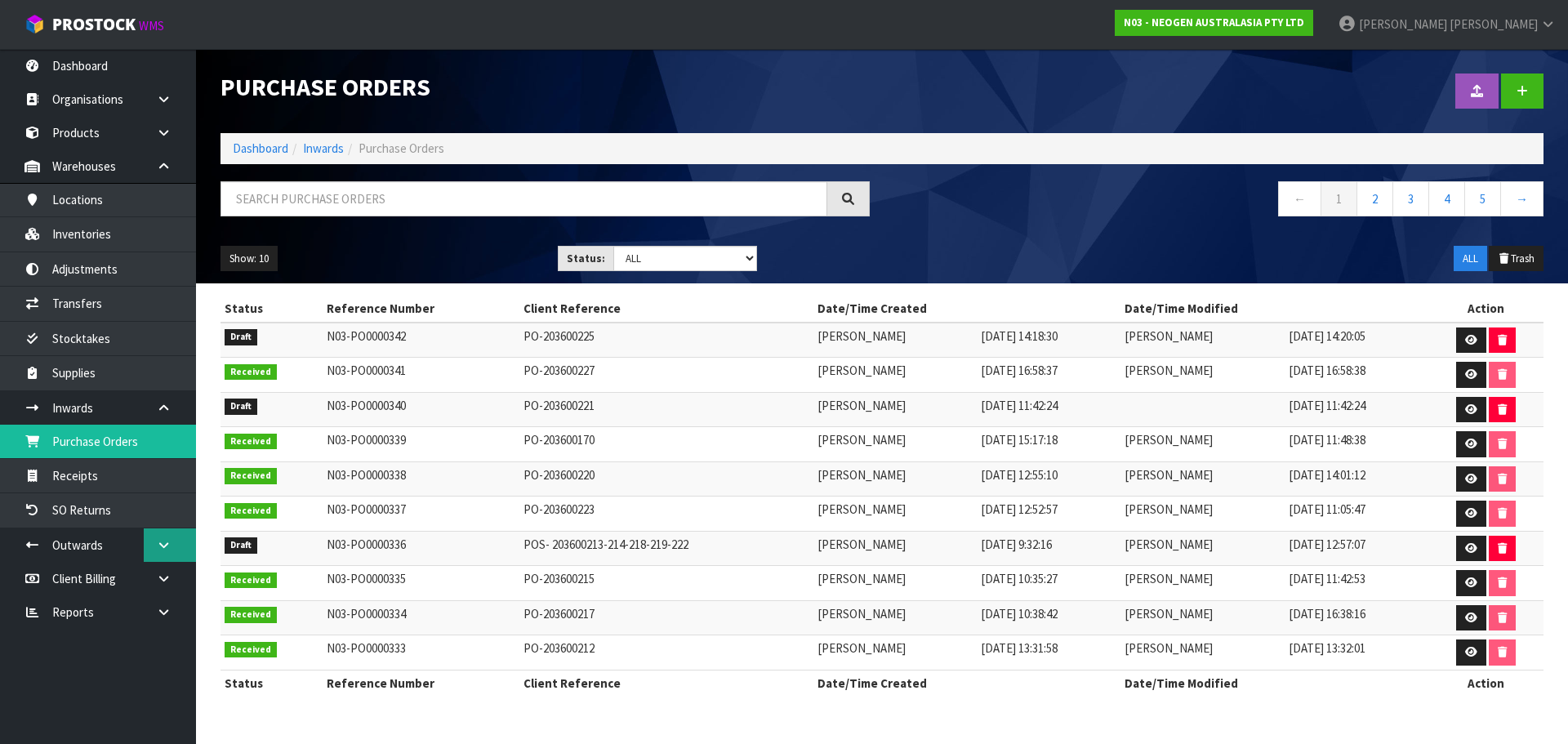
click at [165, 549] on icon at bounding box center [164, 546] width 15 height 12
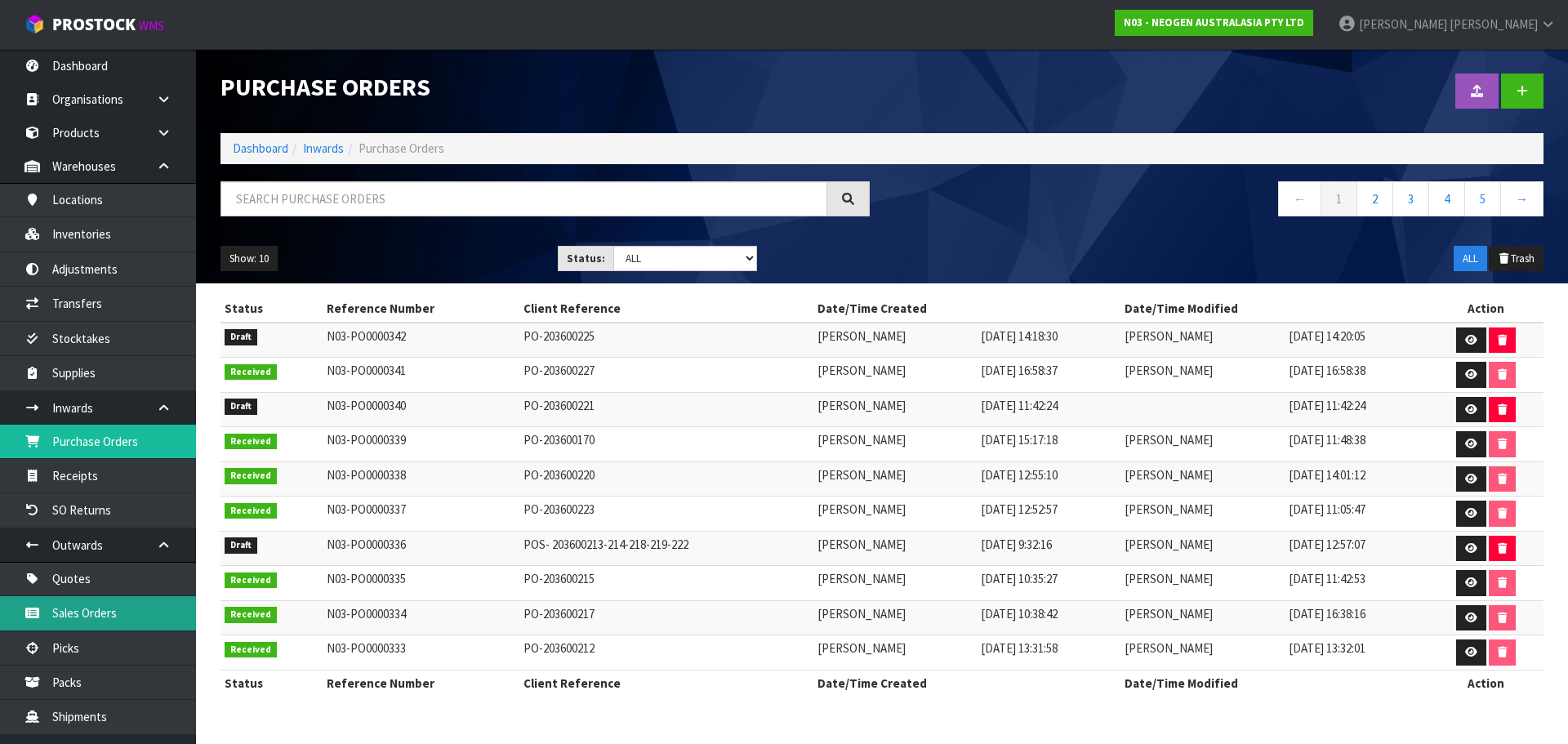
click at [108, 616] on link "Sales Orders" at bounding box center [98, 613] width 196 height 34
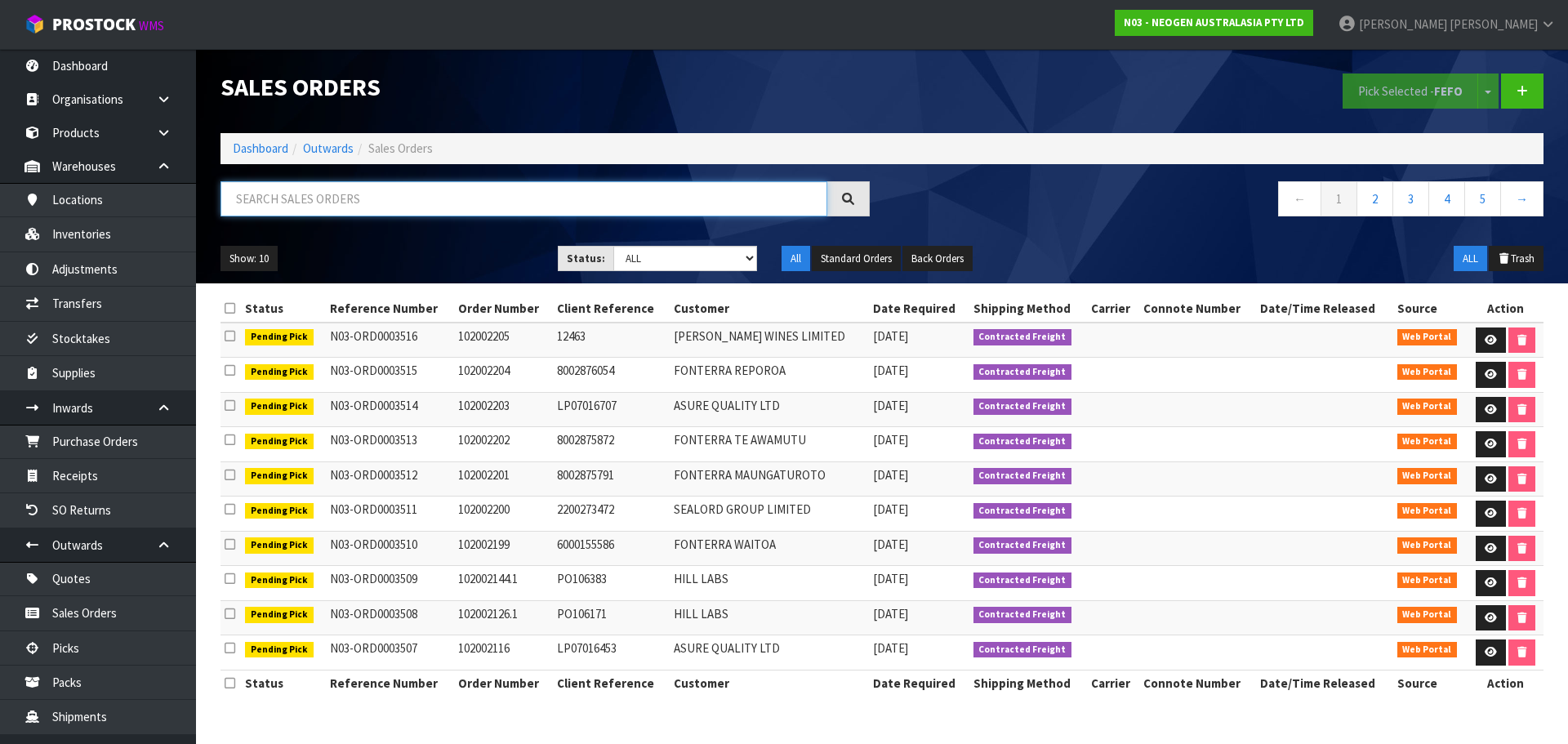
click at [368, 194] on input "text" at bounding box center [524, 198] width 607 height 35
paste input "700002028"
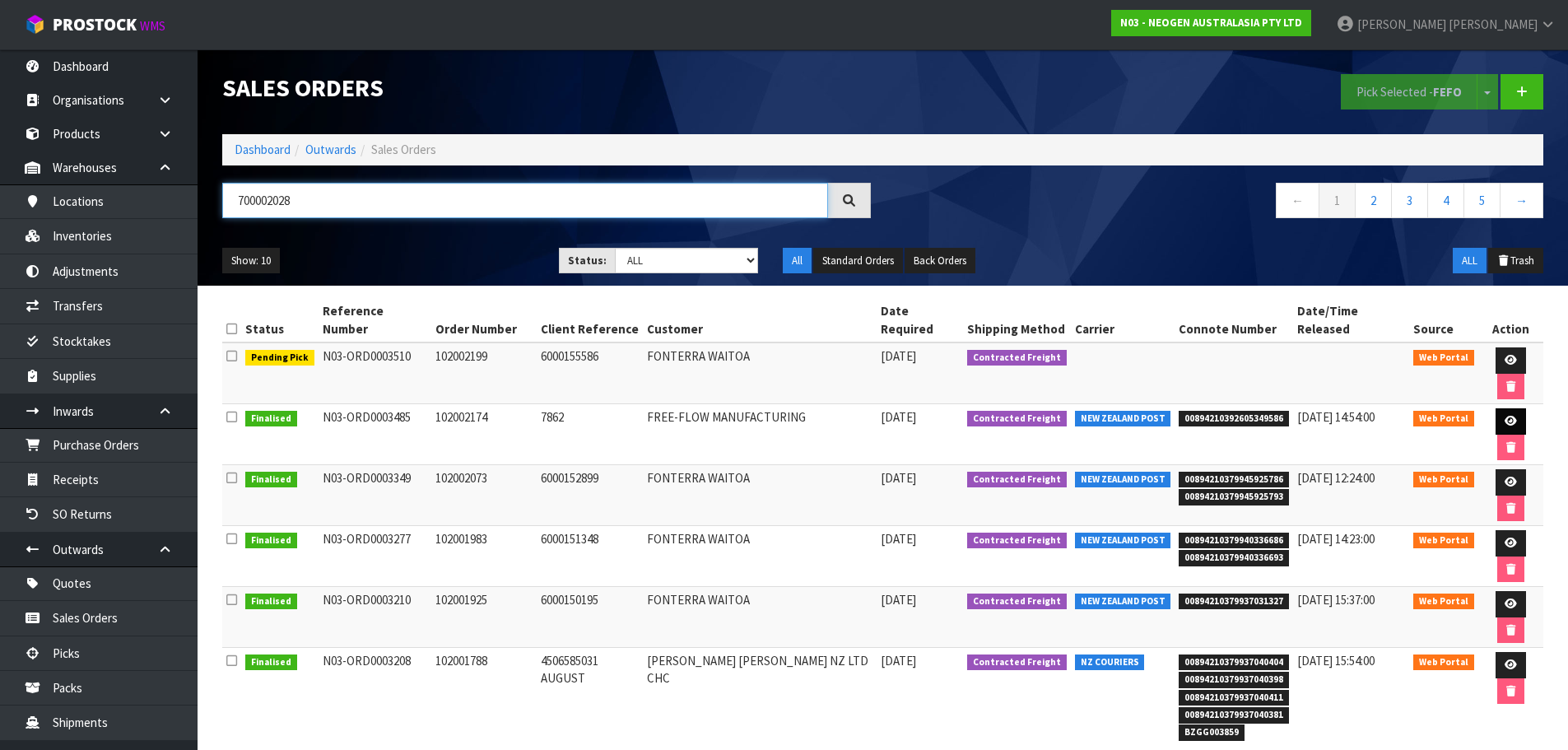
type input "700002028"
click at [1501, 409] on link at bounding box center [1511, 422] width 30 height 26
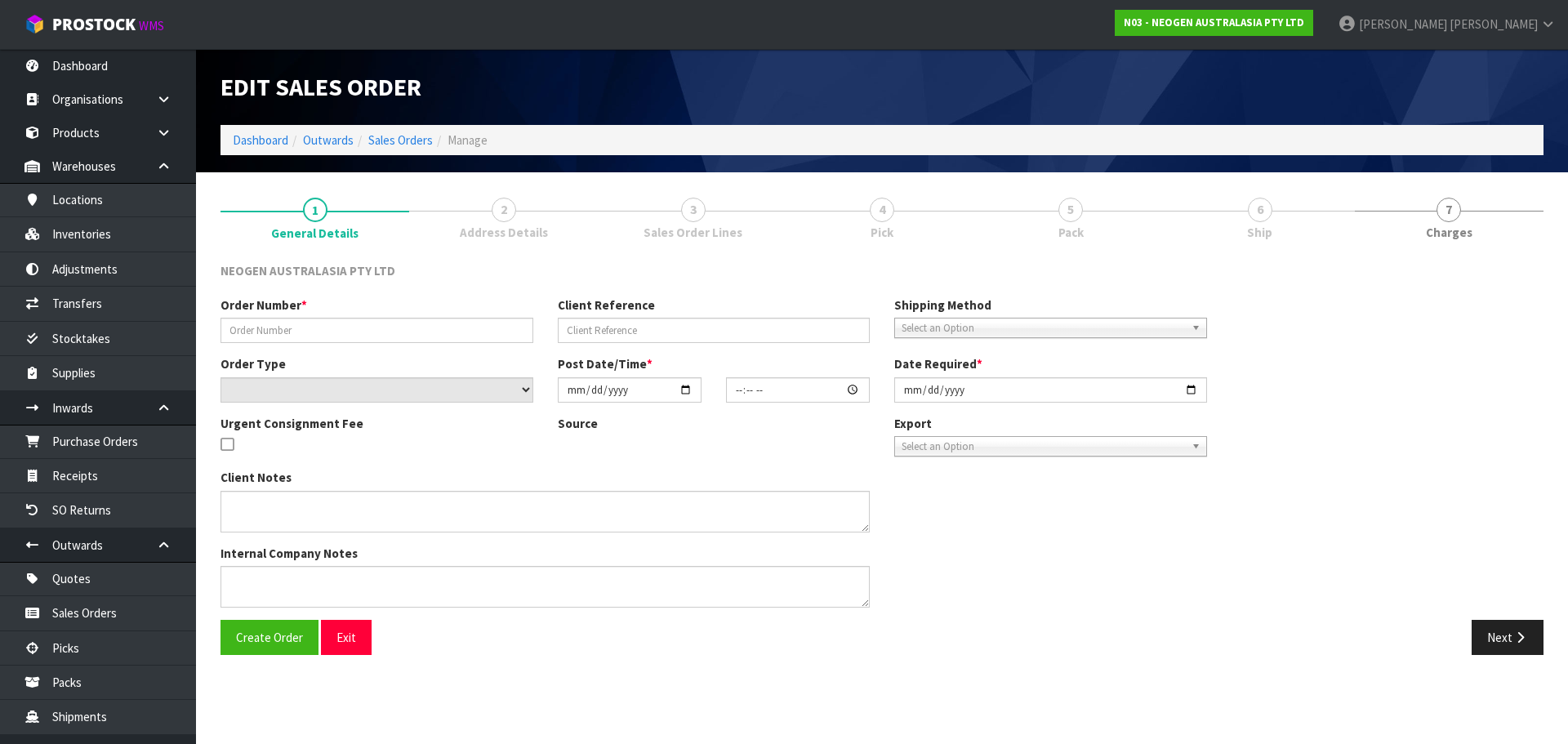
type input "102002174"
type input "7862"
select select "number:0"
type input "[DATE]"
type input "10:28:00.000"
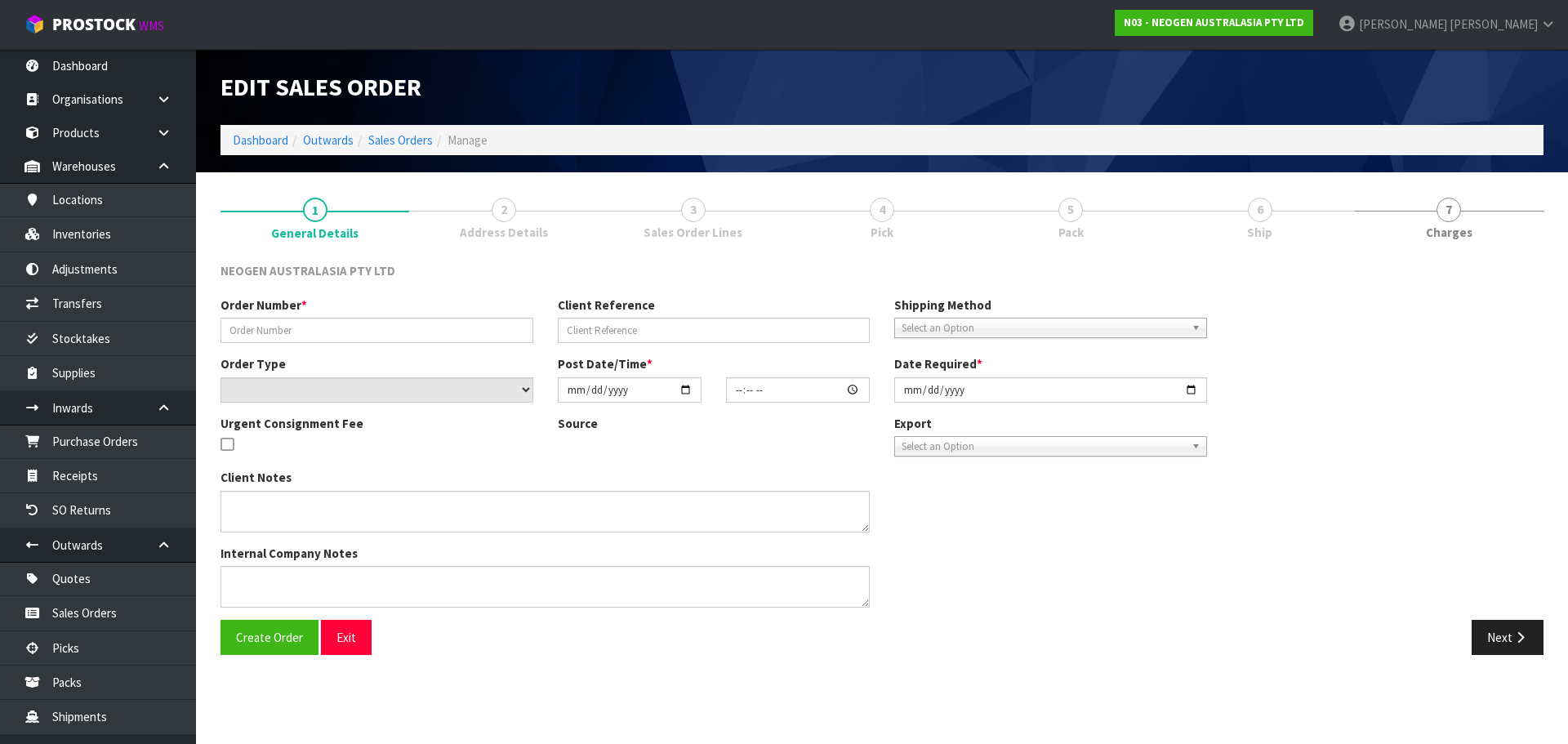
type input "[DATE]"
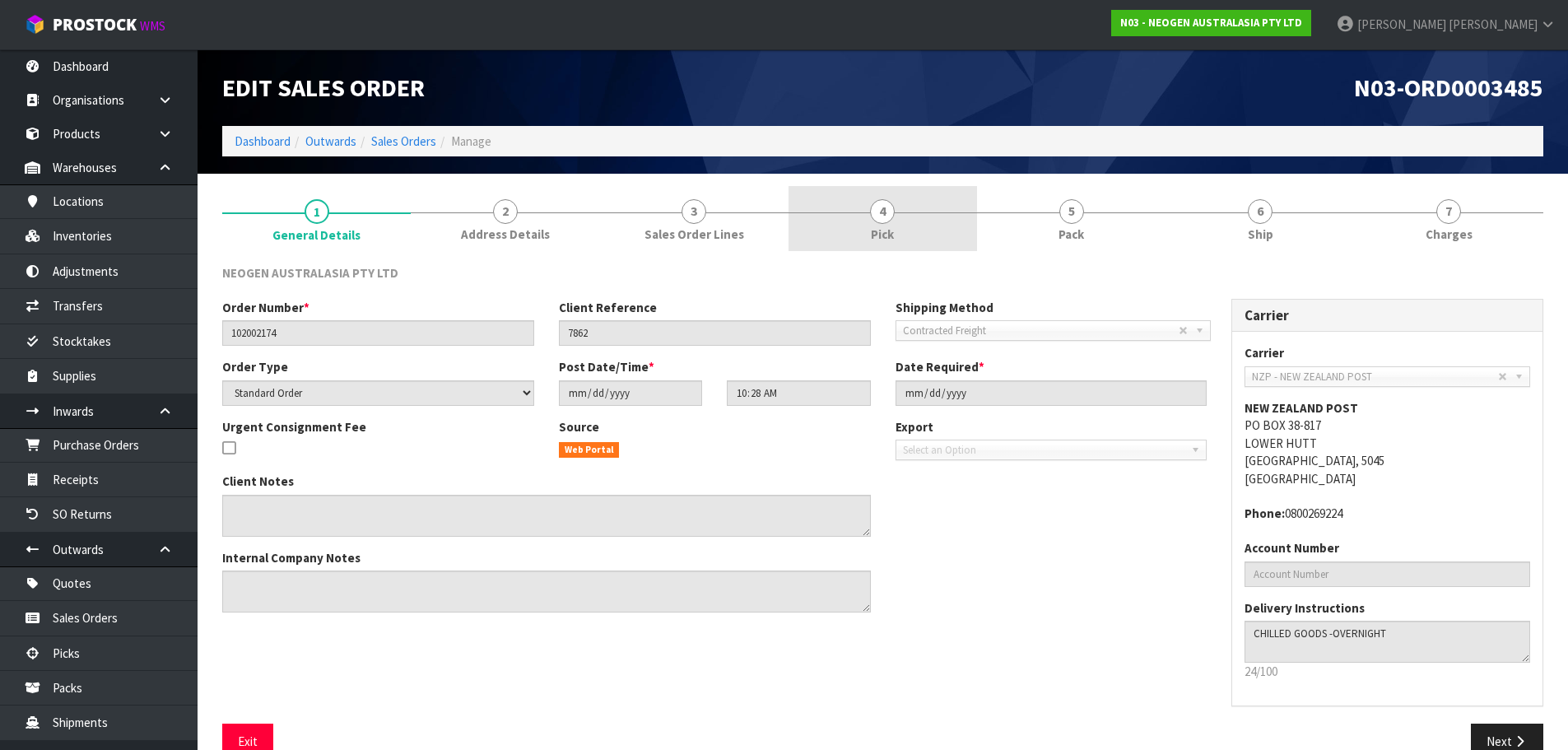
click at [919, 220] on link "4 Pick" at bounding box center [883, 218] width 189 height 65
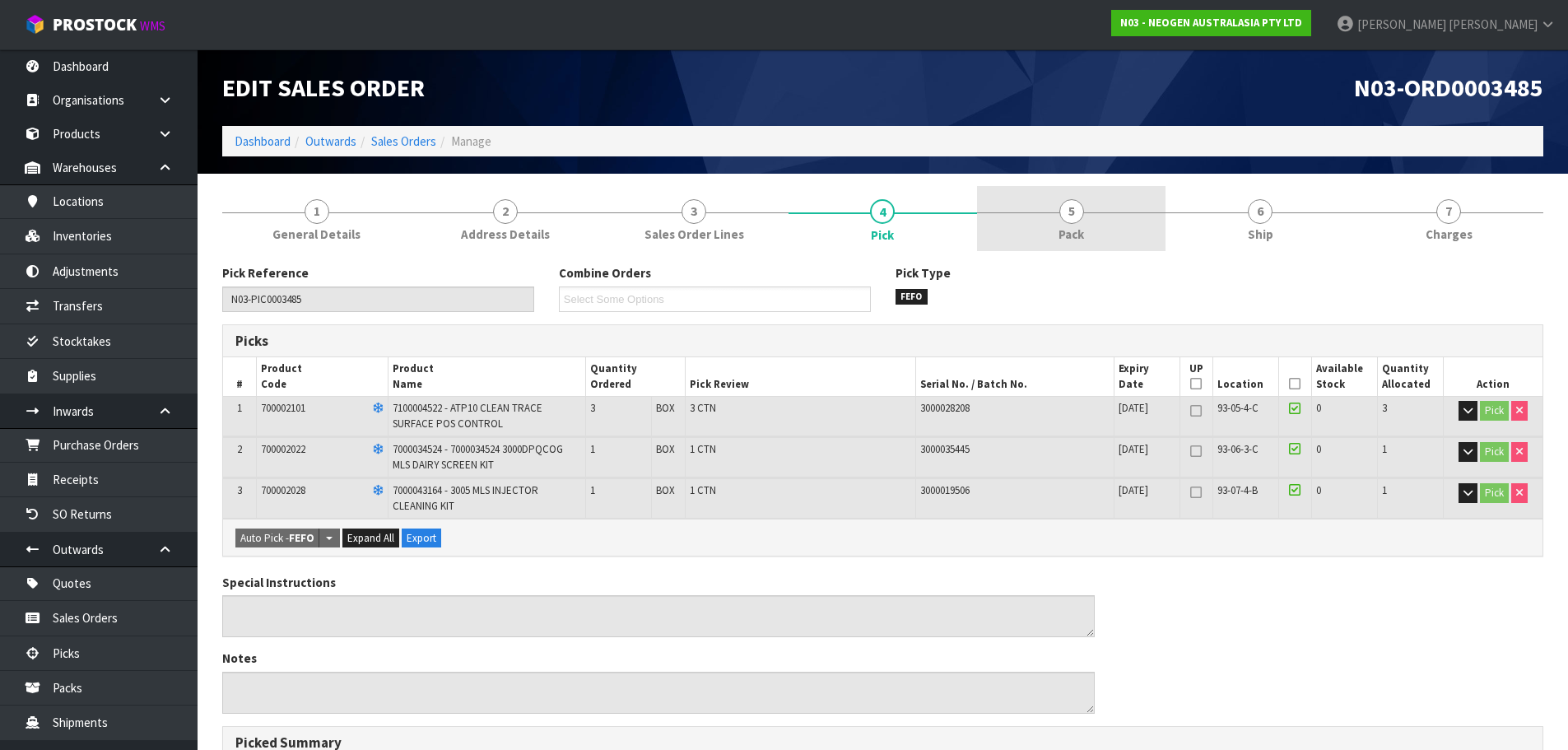
click at [1110, 221] on link "5 Pack" at bounding box center [1072, 218] width 189 height 65
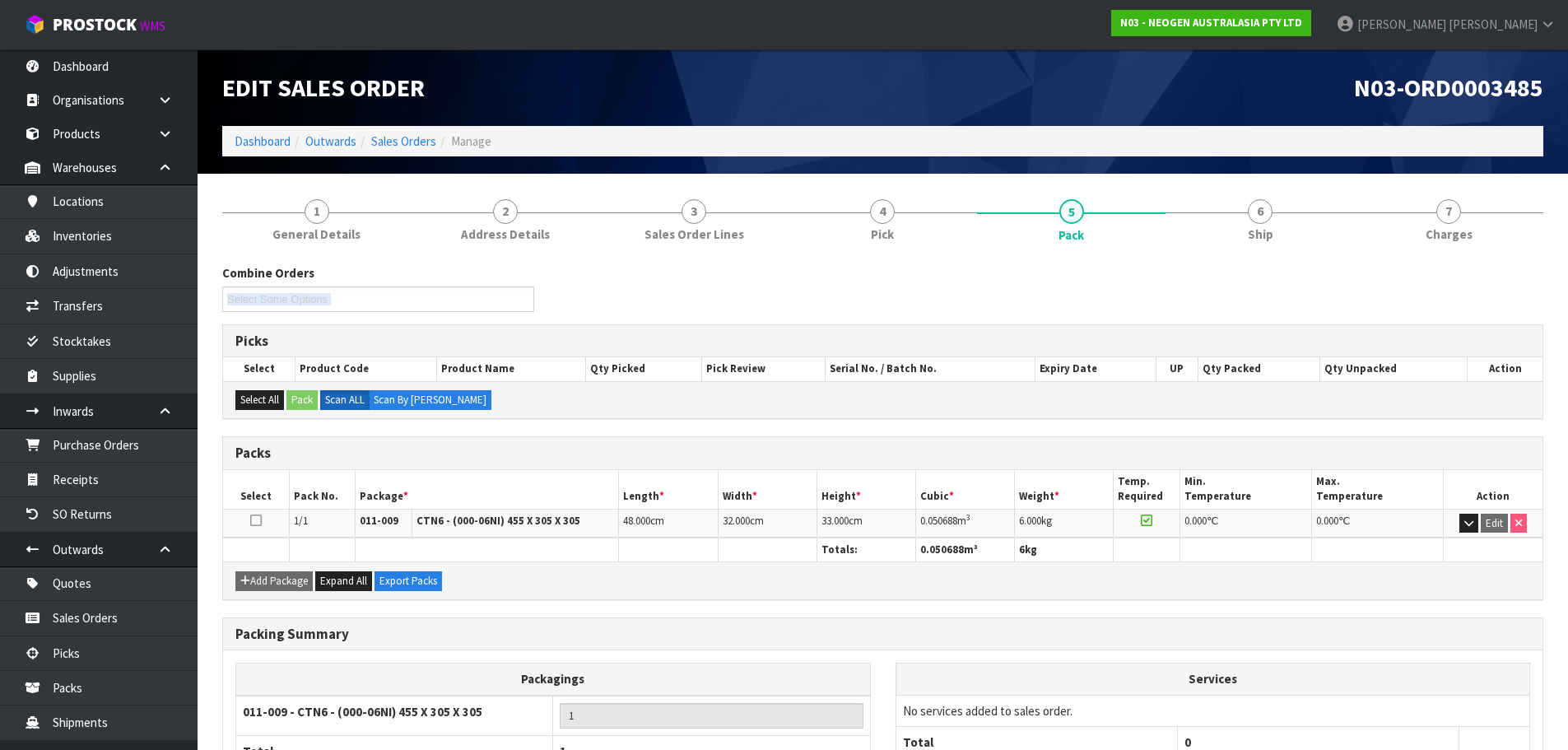
drag, startPoint x: 584, startPoint y: 281, endPoint x: 604, endPoint y: 327, distance: 50.2
click at [604, 327] on div "Combine Orders N03-ORD0003504 N03-ORD0003505 N03-ORD0003506 N03-ORD0003507 N03-…" at bounding box center [883, 563] width 1321 height 598
click at [87, 480] on link "Receipts" at bounding box center [99, 479] width 197 height 34
